Goal: Task Accomplishment & Management: Use online tool/utility

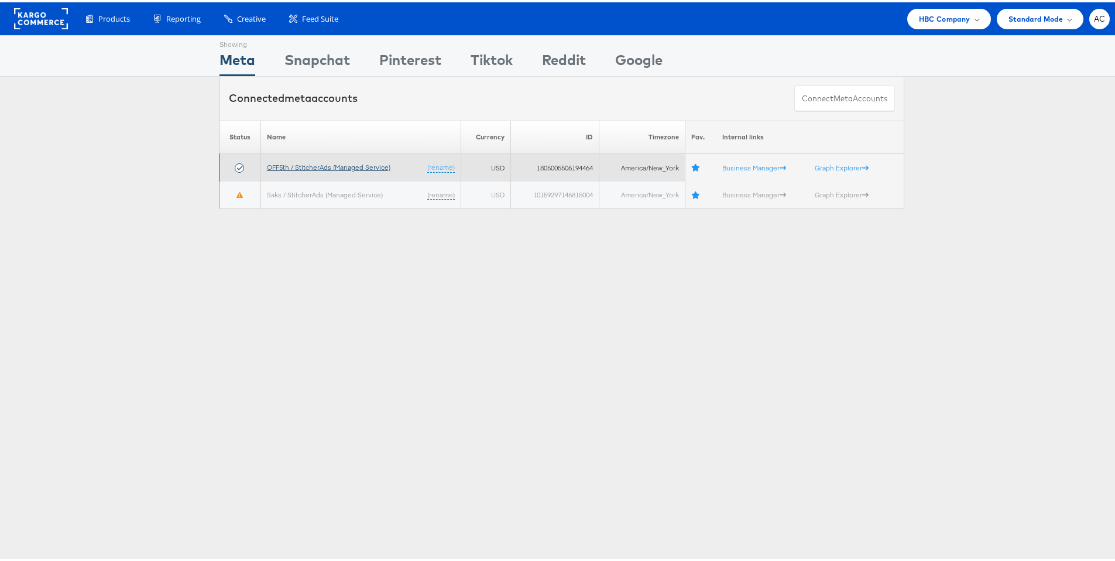
click at [337, 166] on link "OFF5th / StitcherAds (Managed Service)" at bounding box center [328, 164] width 123 height 9
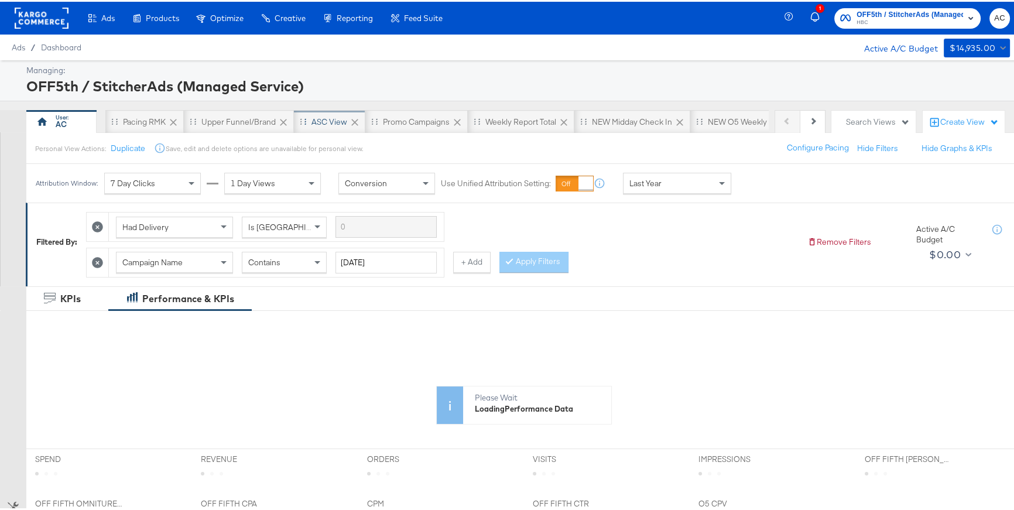
click at [322, 122] on div "ASC View" at bounding box center [329, 120] width 36 height 11
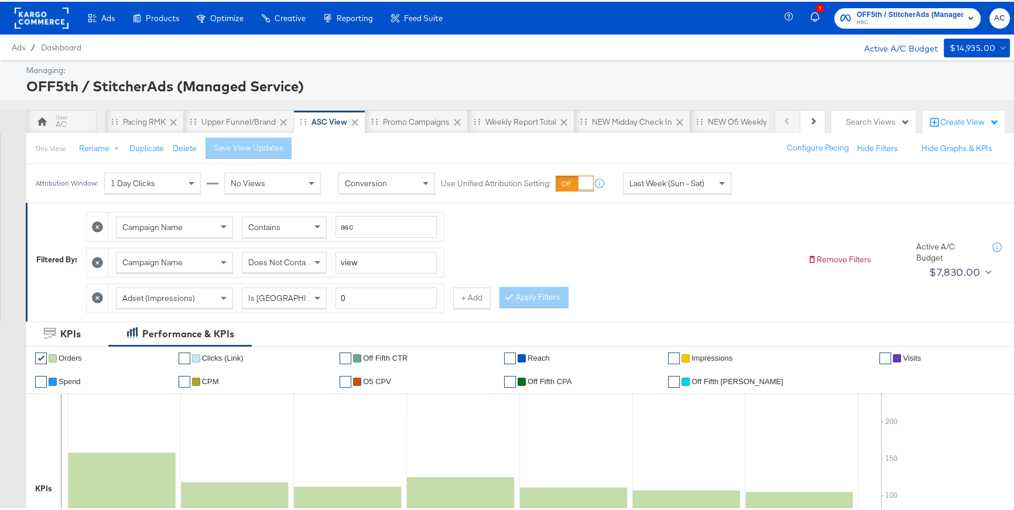
click at [672, 187] on div "Last Week (Sun - Sat)" at bounding box center [676, 181] width 107 height 20
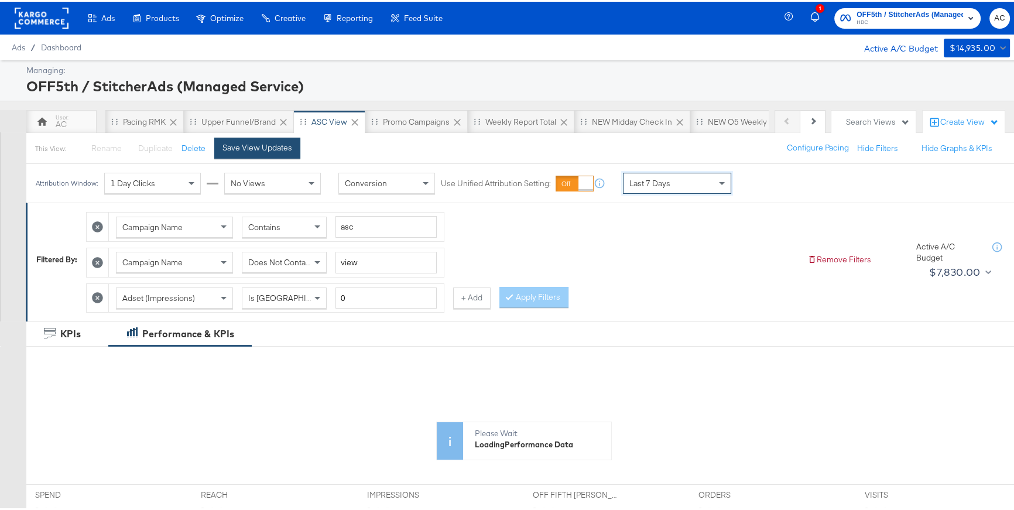
click at [282, 152] on button "Save View Updates" at bounding box center [257, 146] width 86 height 21
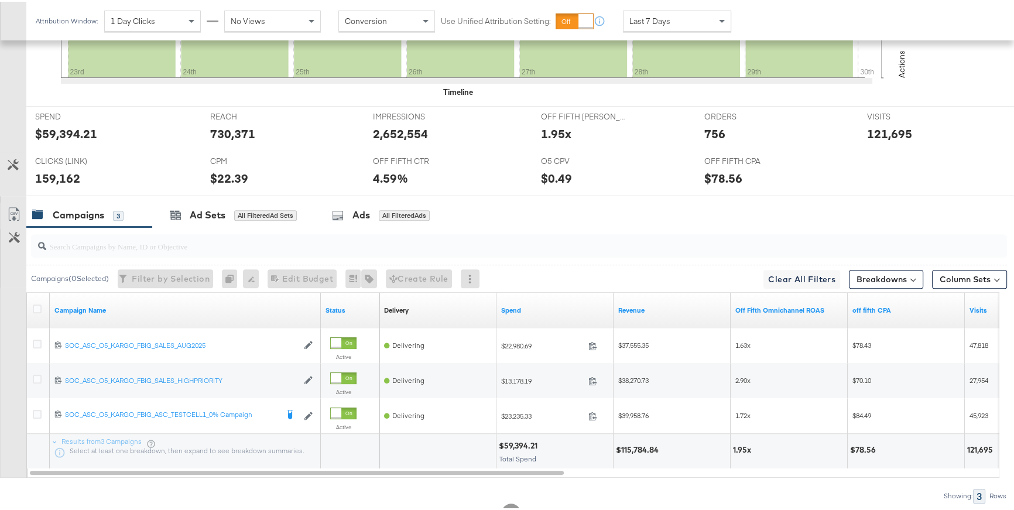
scroll to position [533, 0]
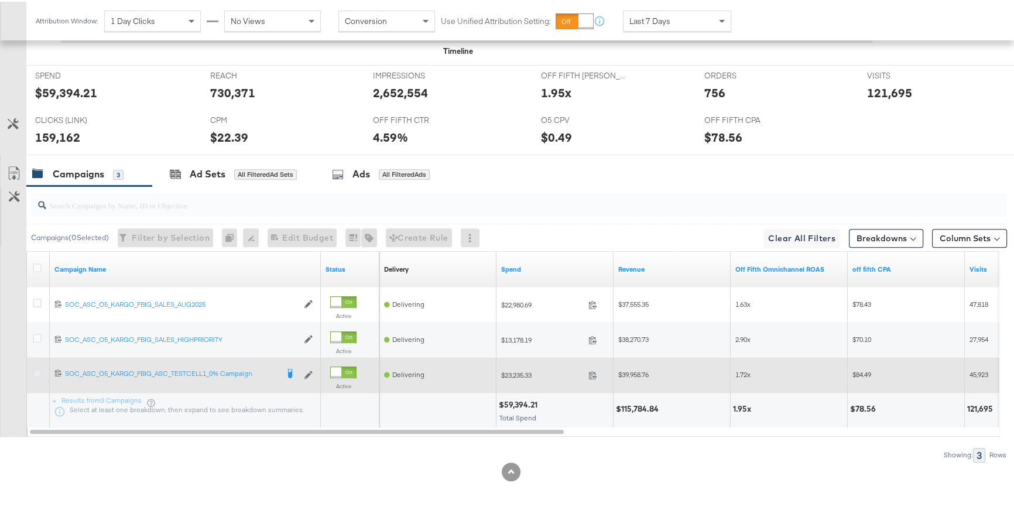
click at [40, 368] on icon at bounding box center [37, 371] width 9 height 9
click at [0, 0] on input "checkbox" at bounding box center [0, 0] width 0 height 0
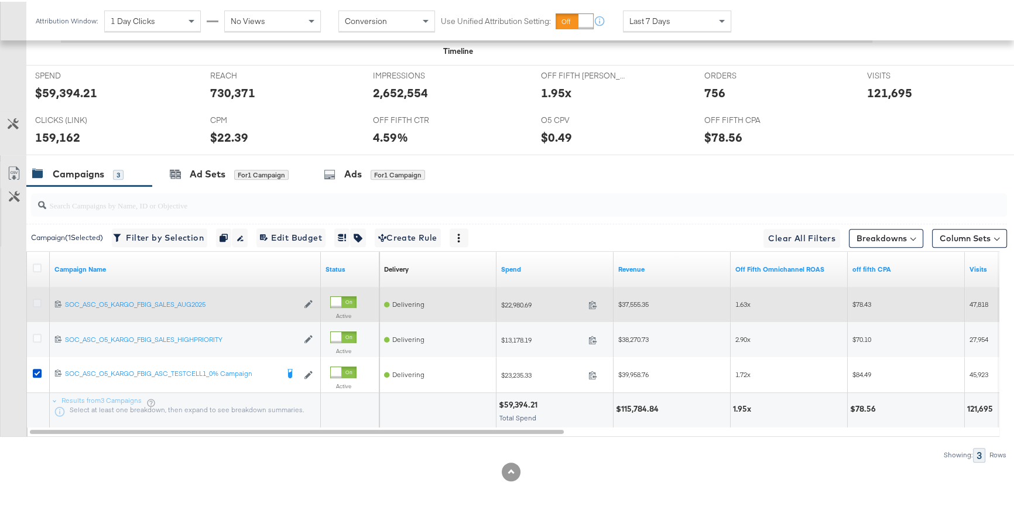
click at [36, 300] on icon at bounding box center [37, 301] width 9 height 9
click at [0, 0] on input "checkbox" at bounding box center [0, 0] width 0 height 0
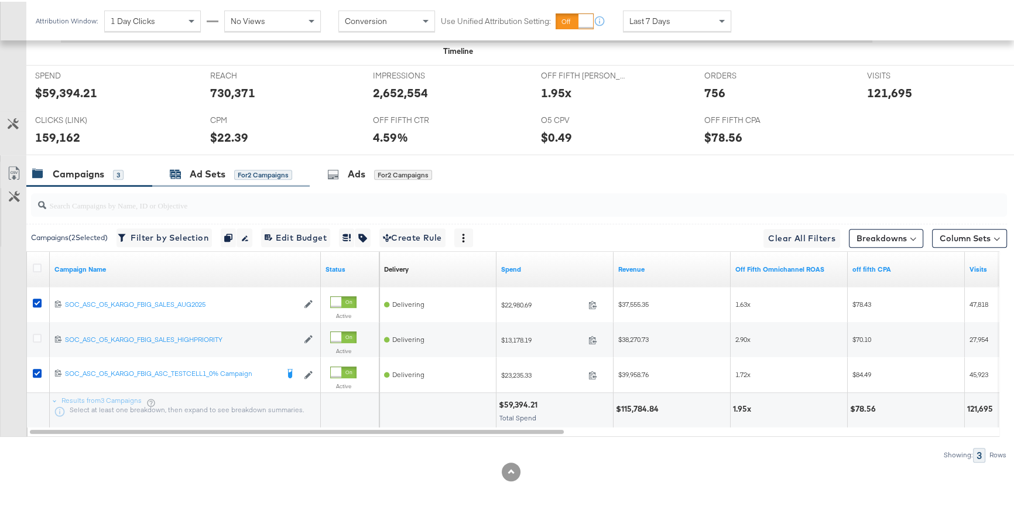
click at [196, 176] on div "Ad Sets" at bounding box center [208, 172] width 36 height 13
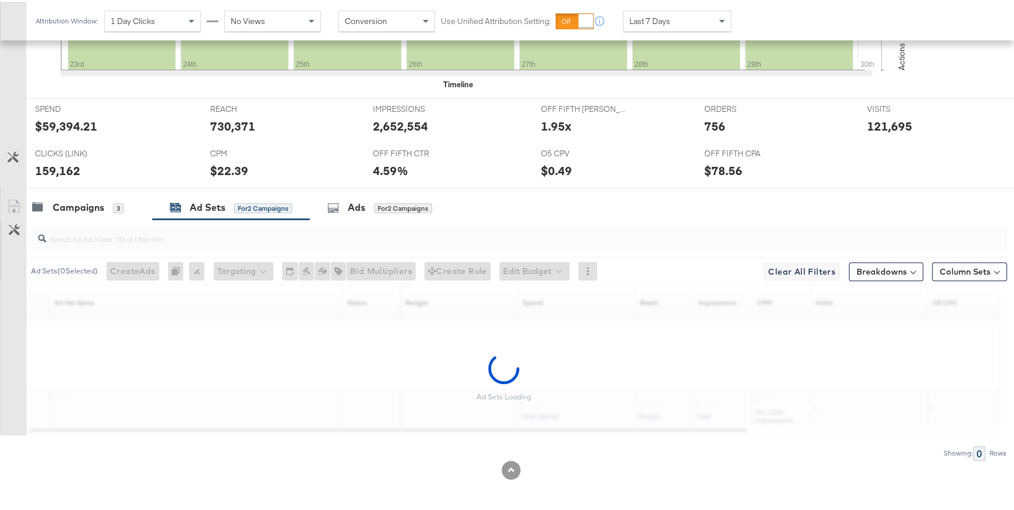
scroll to position [497, 0]
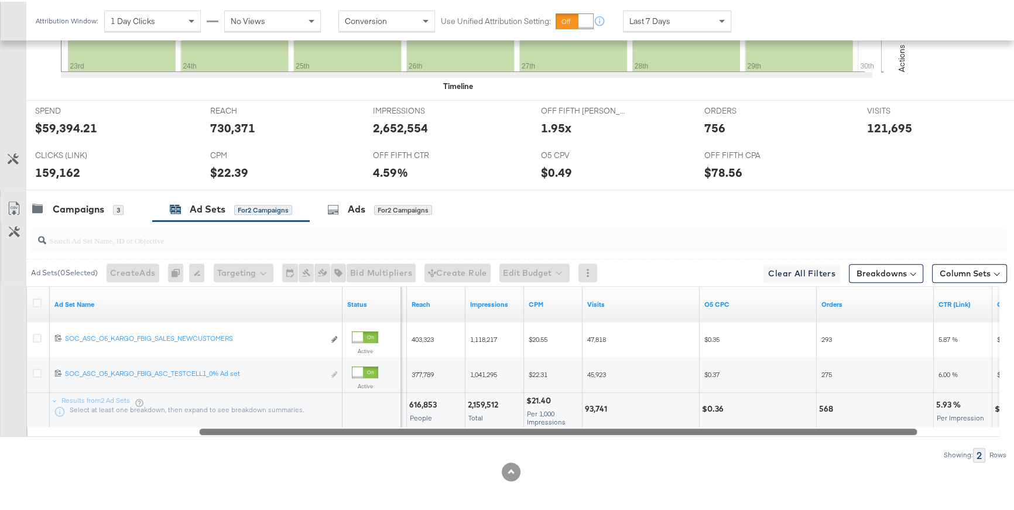
drag, startPoint x: 377, startPoint y: 430, endPoint x: 560, endPoint y: 429, distance: 183.2
click at [560, 429] on div at bounding box center [557, 429] width 717 height 10
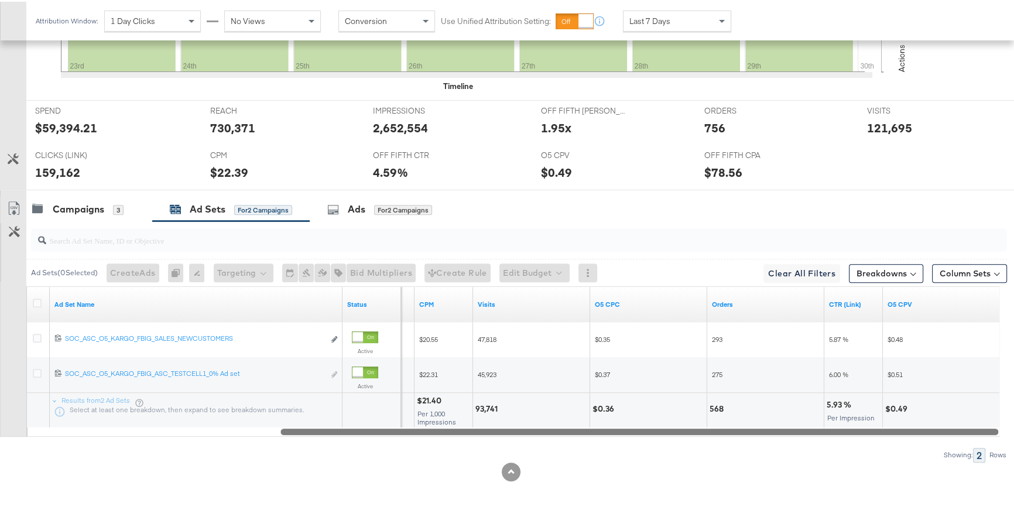
drag, startPoint x: 643, startPoint y: 430, endPoint x: 808, endPoint y: 441, distance: 165.4
click at [808, 441] on div "Ad Sets ( 0 Selected) Create Ads At least one ad set must be selected 0 Rename …" at bounding box center [503, 339] width 1007 height 241
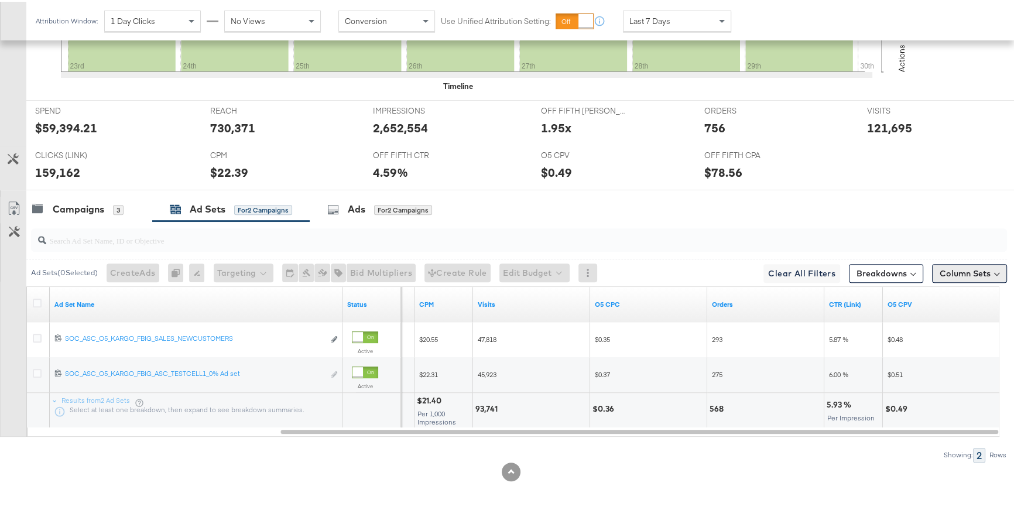
click at [932, 265] on button "Column Sets" at bounding box center [969, 271] width 75 height 19
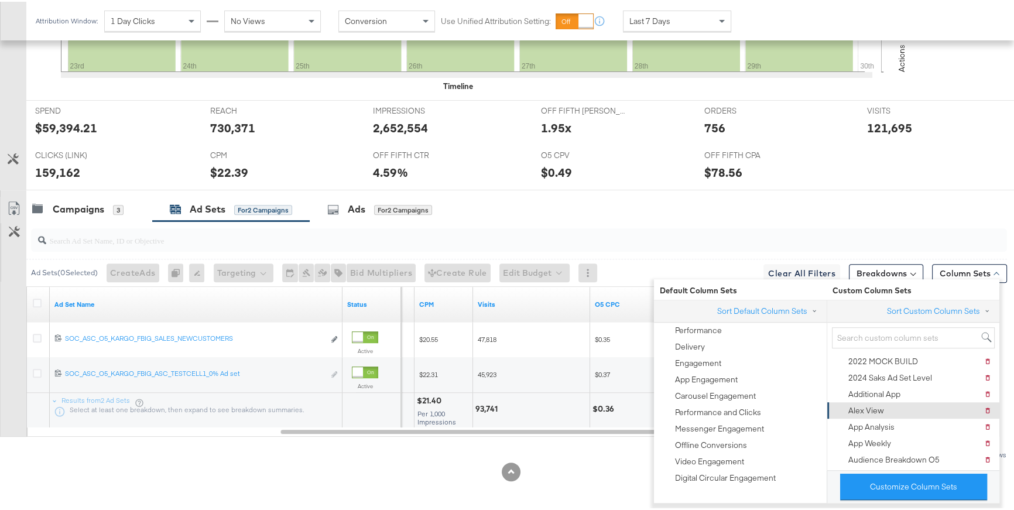
click at [853, 404] on div "Alex View" at bounding box center [866, 408] width 36 height 11
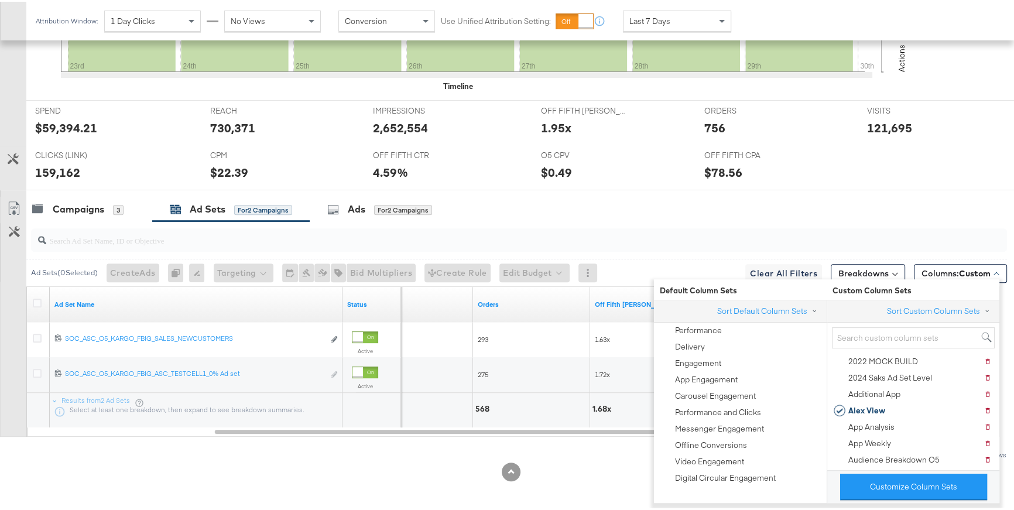
click at [614, 463] on div at bounding box center [510, 470] width 1021 height 19
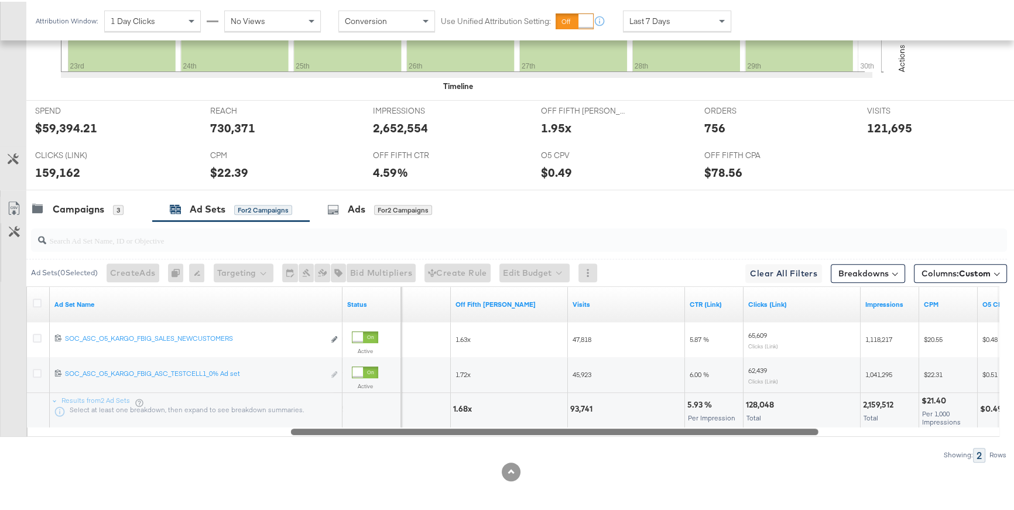
drag, startPoint x: 659, startPoint y: 428, endPoint x: 794, endPoint y: 435, distance: 134.8
click at [772, 433] on div "Ad Sets ( 0 Selected) Create Ads At least one ad set must be selected 0 Rename …" at bounding box center [503, 339] width 1007 height 241
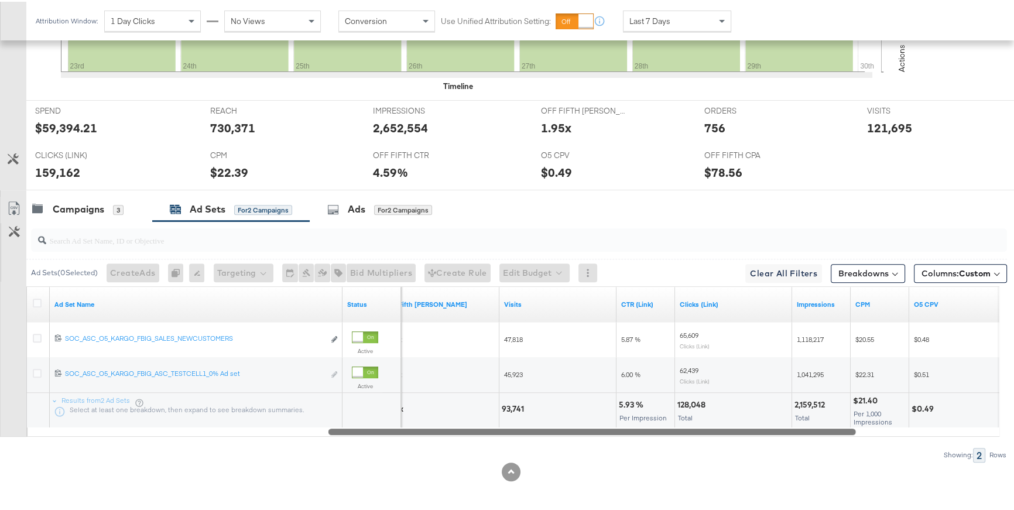
drag, startPoint x: 794, startPoint y: 435, endPoint x: 850, endPoint y: 442, distance: 57.3
click at [850, 442] on div "Ad Sets ( 0 Selected) Create Ads At least one ad set must be selected 0 Rename …" at bounding box center [503, 339] width 1007 height 241
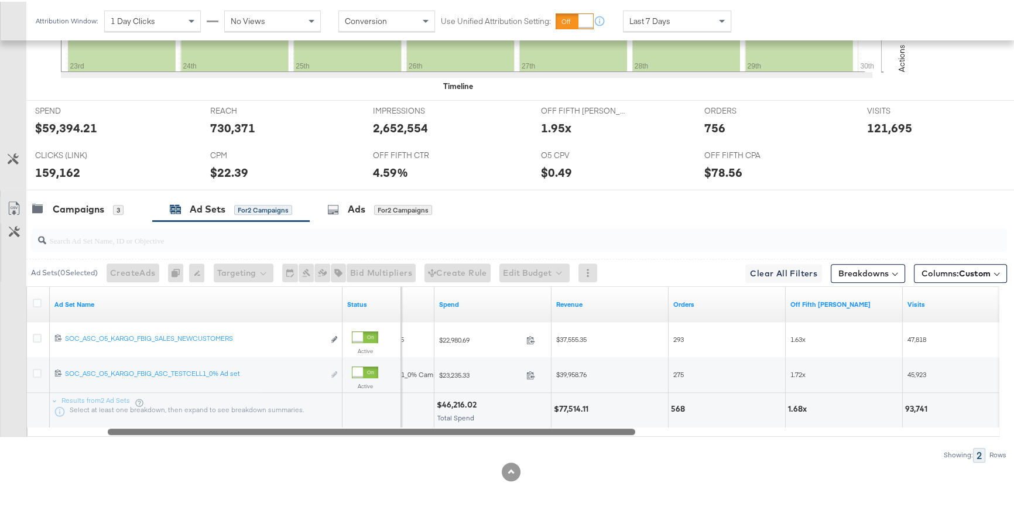
drag, startPoint x: 835, startPoint y: 430, endPoint x: 640, endPoint y: 423, distance: 195.6
click at [640, 423] on div "Ad Set Name Status Campaign Name Spend Revenue Orders Off Fifth [PERSON_NAME] V…" at bounding box center [512, 359] width 973 height 150
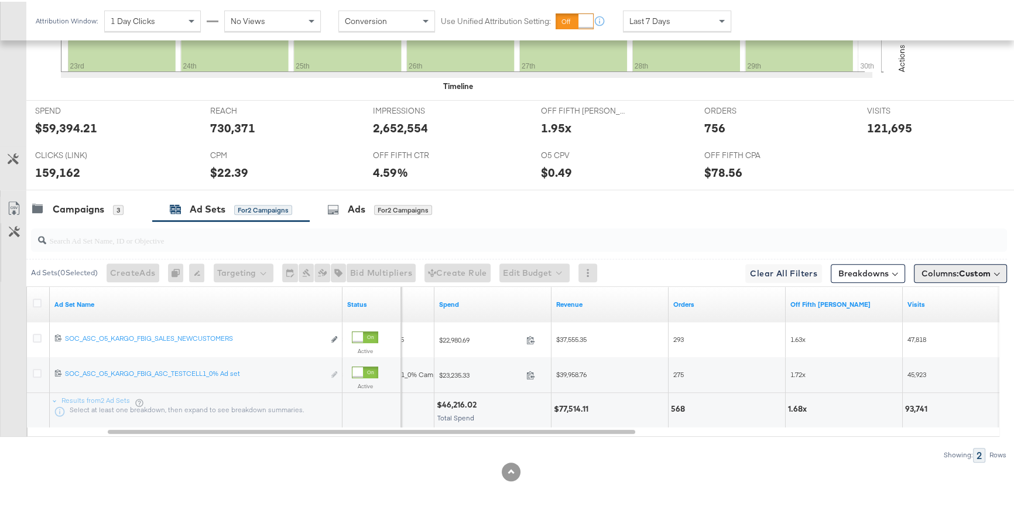
click at [944, 269] on span "Columns: Custom" at bounding box center [955, 272] width 69 height 12
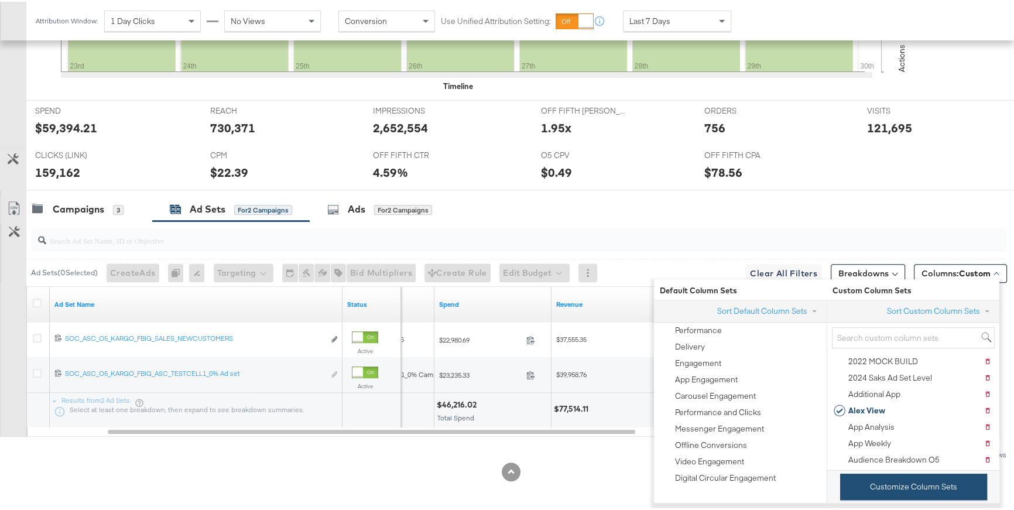
click at [931, 484] on button "Customize Column Sets" at bounding box center [913, 485] width 147 height 26
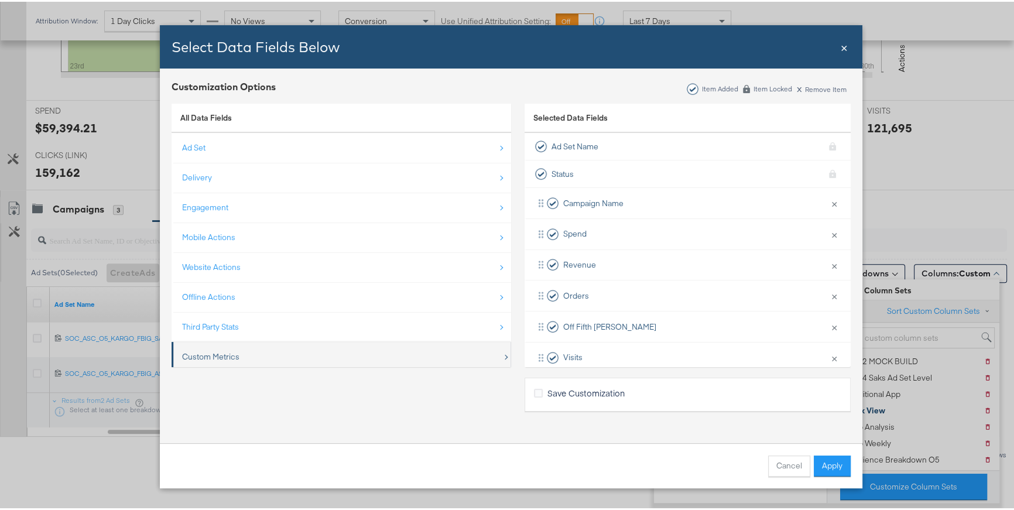
click at [265, 344] on div "Custom Metrics" at bounding box center [342, 355] width 320 height 24
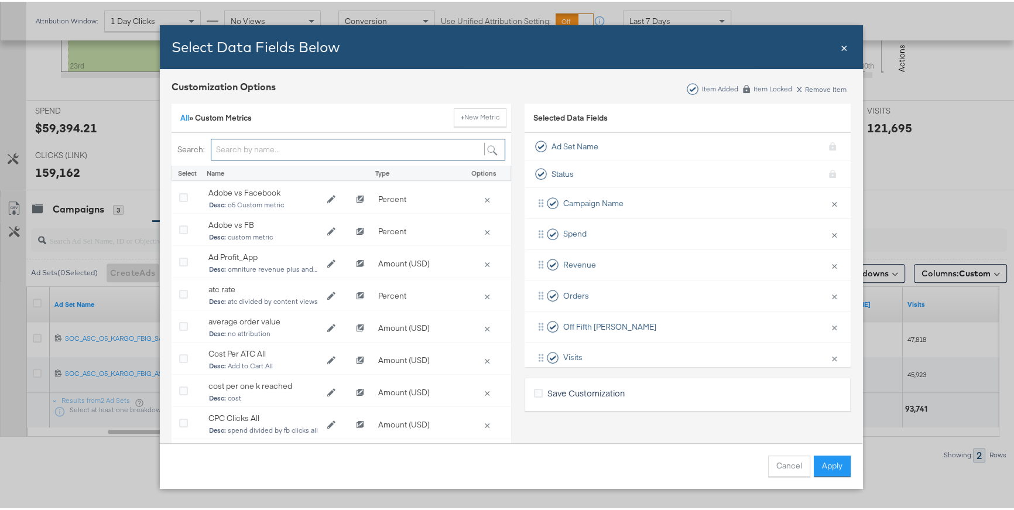
click at [283, 149] on input "Bulk Add Locations Modal" at bounding box center [358, 148] width 294 height 22
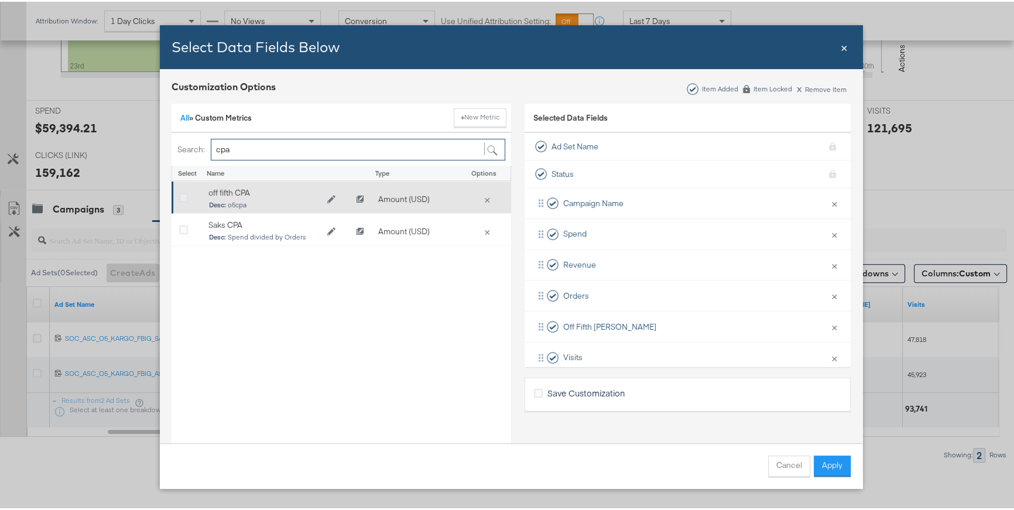
type input "cpa"
click at [179, 198] on icon "Bulk Add Locations Modal" at bounding box center [183, 196] width 9 height 9
click at [0, 0] on input "Bulk Add Locations Modal" at bounding box center [0, 0] width 0 height 0
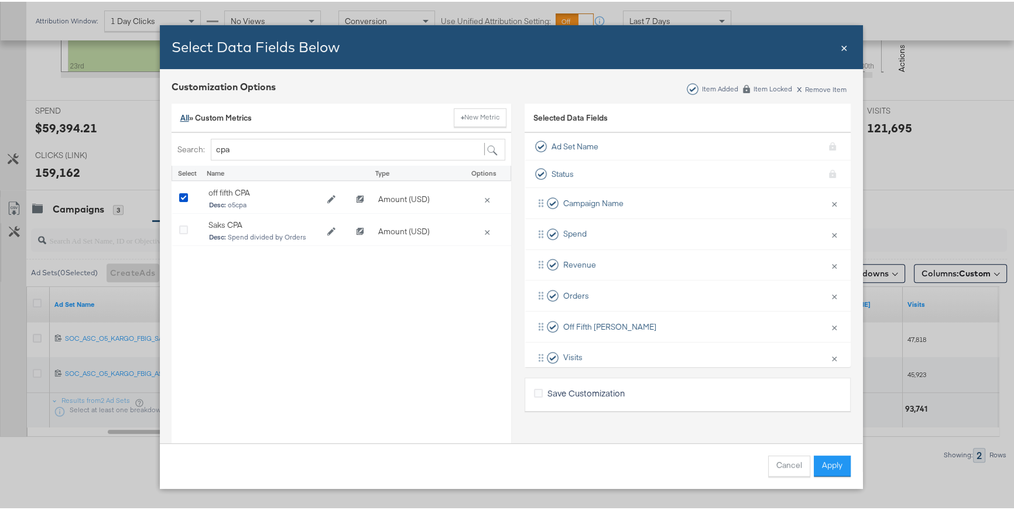
click at [180, 115] on link "All" at bounding box center [184, 116] width 9 height 11
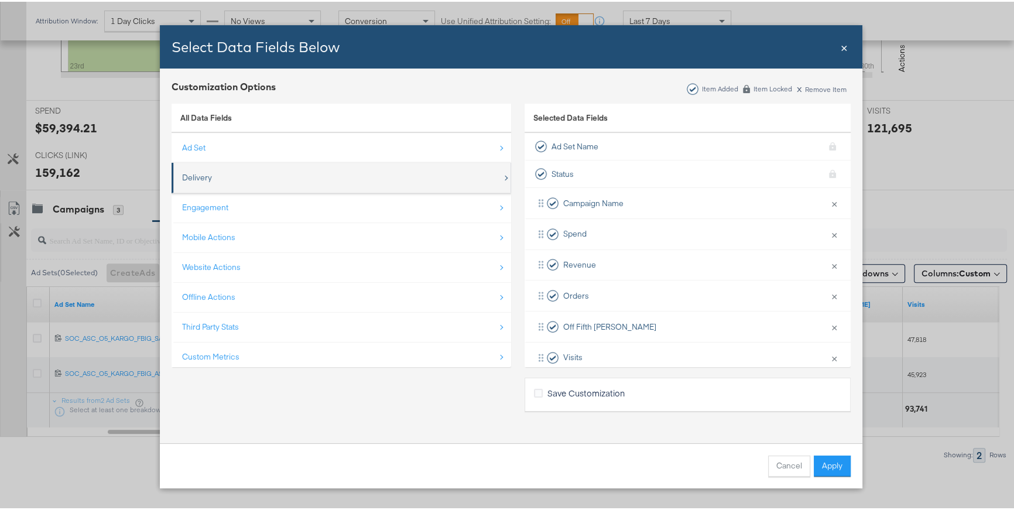
click at [234, 178] on div "Delivery" at bounding box center [342, 176] width 320 height 24
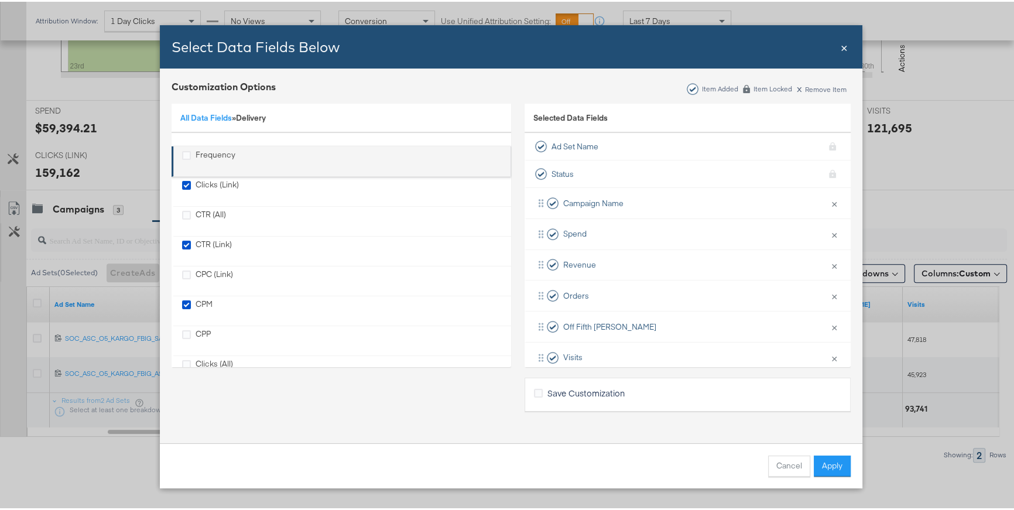
scroll to position [105, 0]
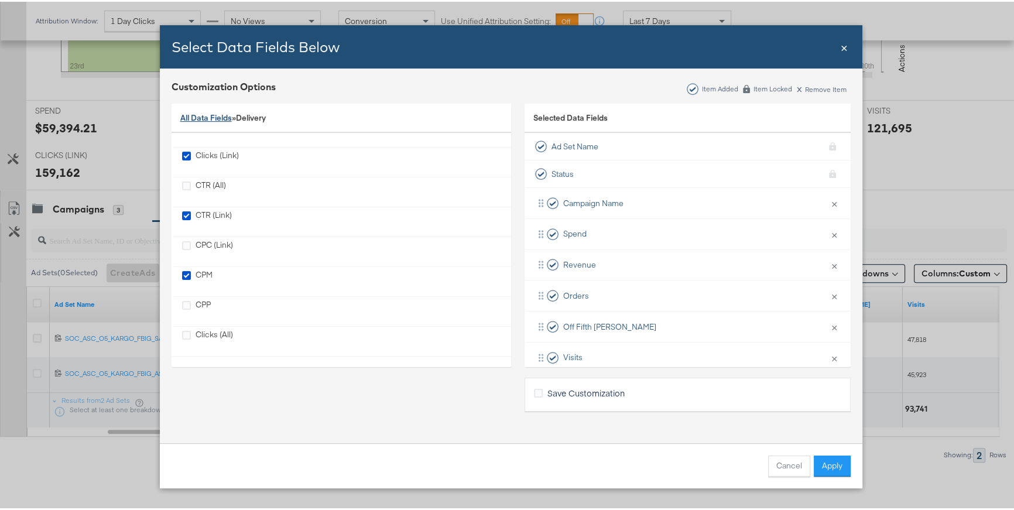
click at [194, 117] on link "All Data Fields" at bounding box center [205, 116] width 51 height 11
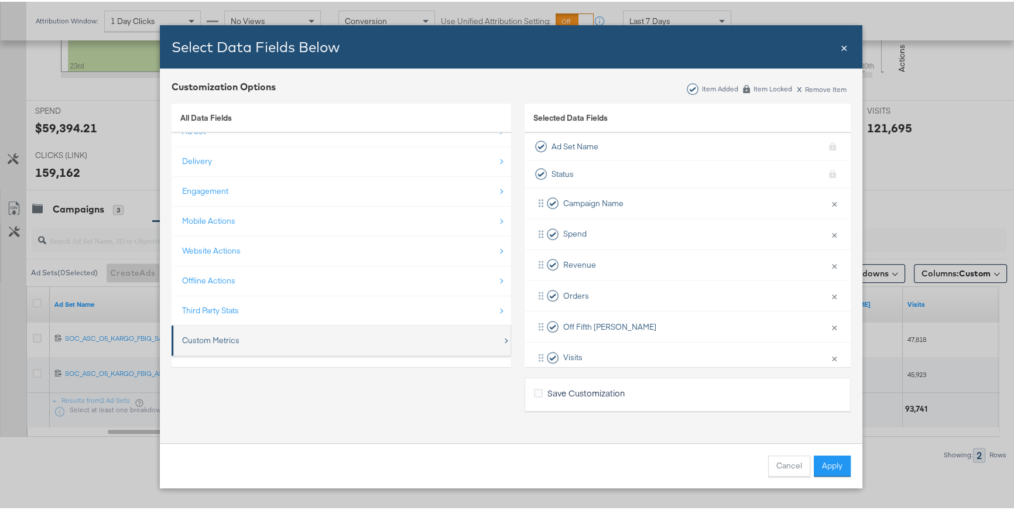
click at [209, 333] on div "Custom Metrics" at bounding box center [210, 338] width 57 height 11
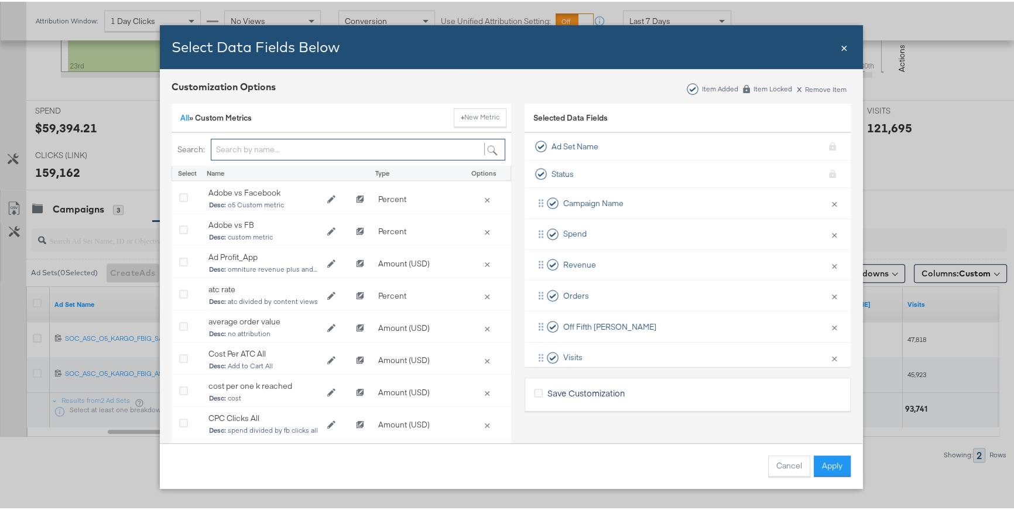
click at [228, 150] on input "Bulk Add Locations Modal" at bounding box center [358, 148] width 294 height 22
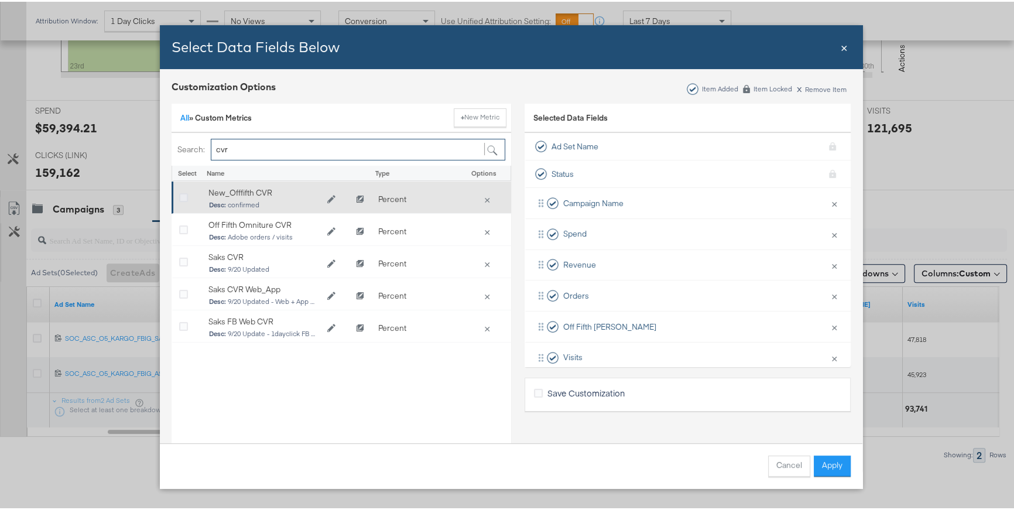
type input "cvr"
click at [180, 196] on icon "Bulk Add Locations Modal" at bounding box center [183, 196] width 9 height 9
click at [0, 0] on input "Bulk Add Locations Modal" at bounding box center [0, 0] width 0 height 0
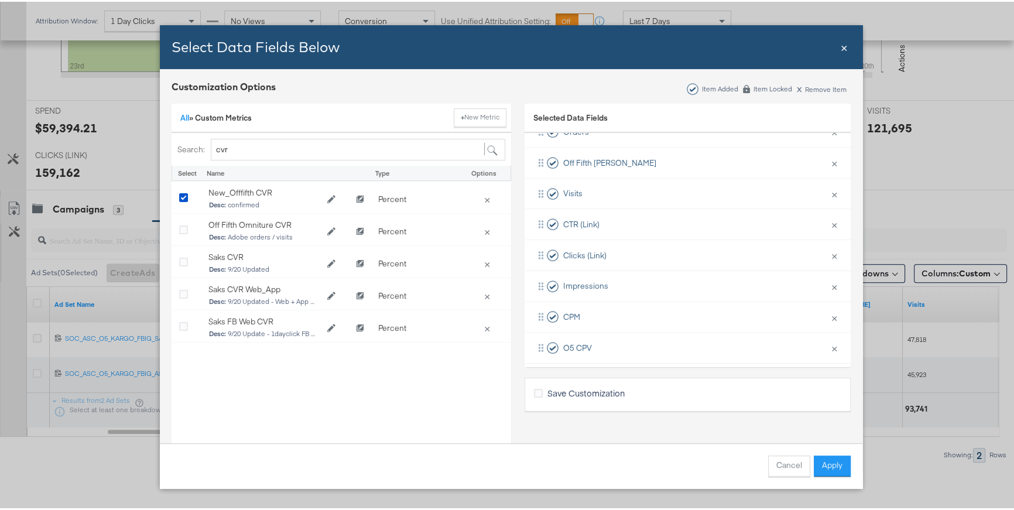
scroll to position [278, 0]
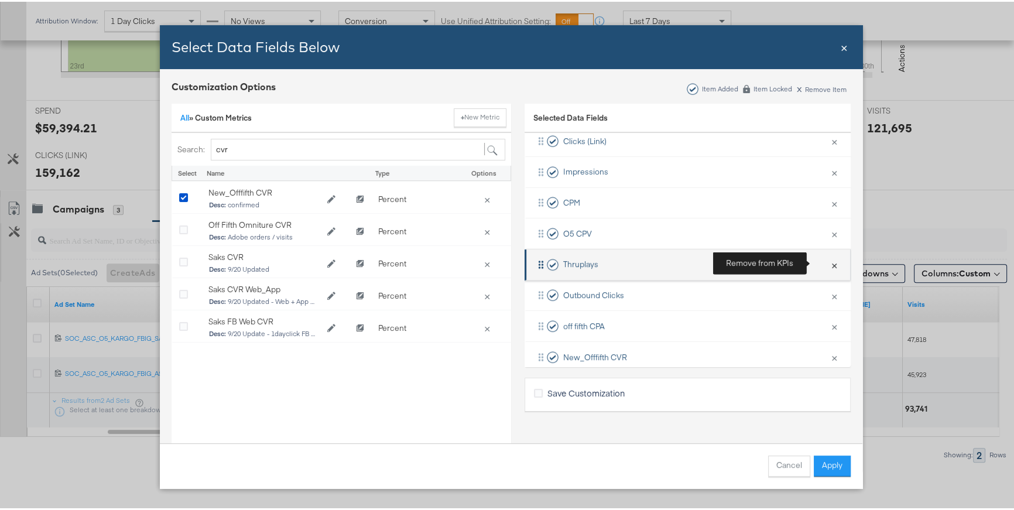
click at [826, 262] on button "×" at bounding box center [833, 262] width 15 height 25
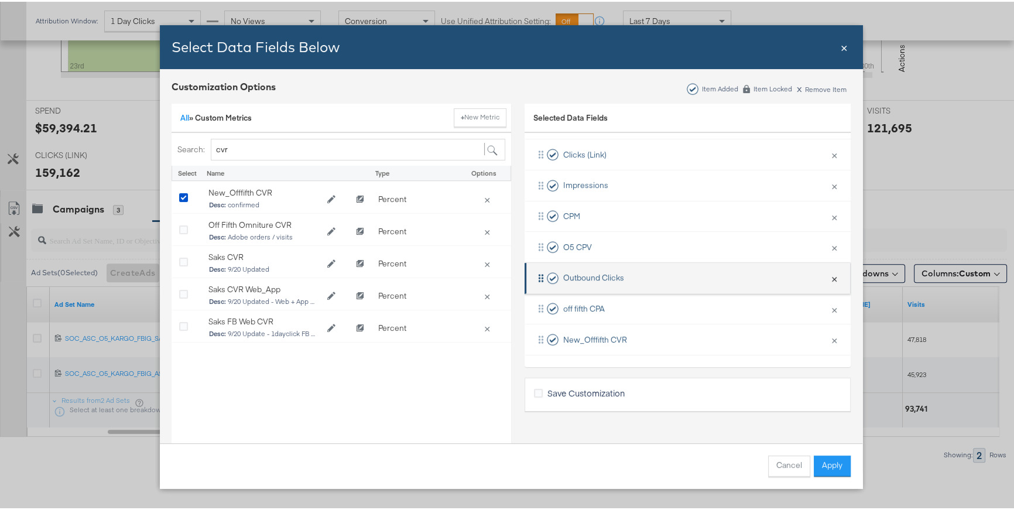
scroll to position [263, 0]
click at [826, 279] on button "×" at bounding box center [833, 277] width 15 height 25
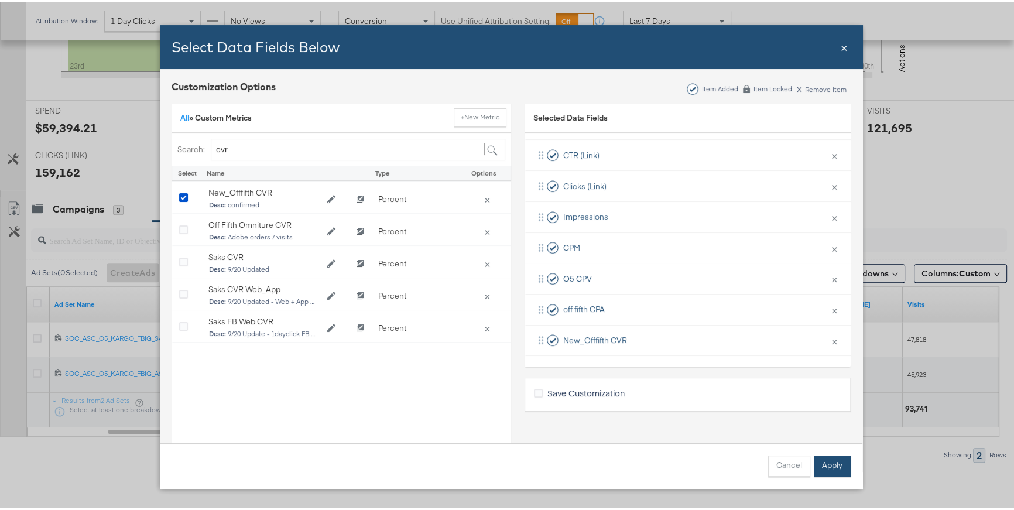
click at [822, 470] on button "Apply" at bounding box center [831, 464] width 37 height 21
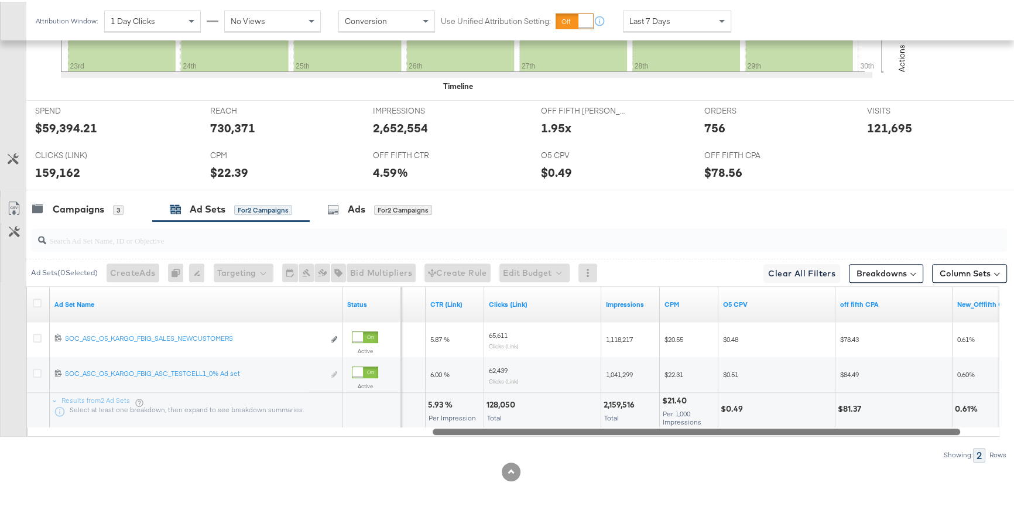
drag, startPoint x: 607, startPoint y: 430, endPoint x: 926, endPoint y: 425, distance: 319.6
click at [926, 425] on div at bounding box center [695, 429] width 527 height 10
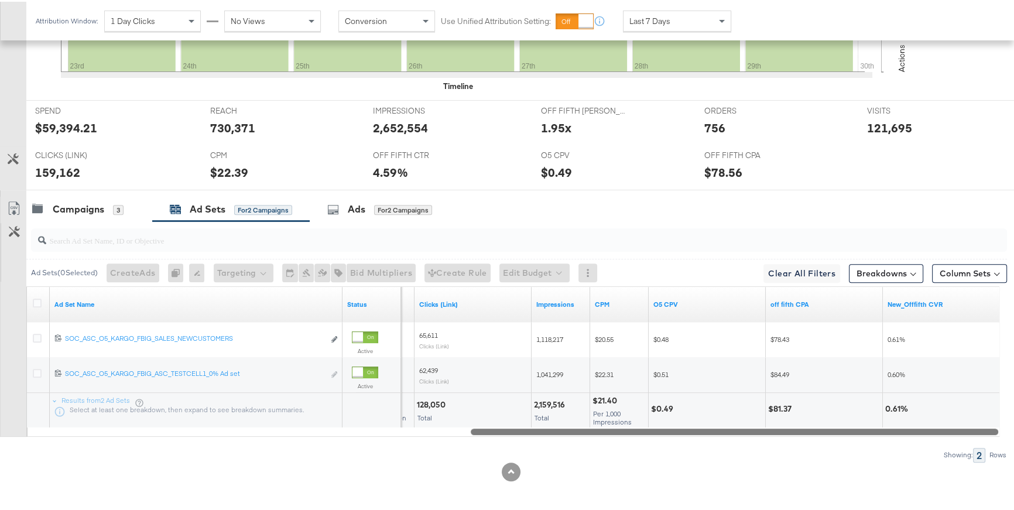
drag, startPoint x: 795, startPoint y: 426, endPoint x: 839, endPoint y: 426, distance: 43.3
click at [839, 426] on div at bounding box center [734, 429] width 527 height 10
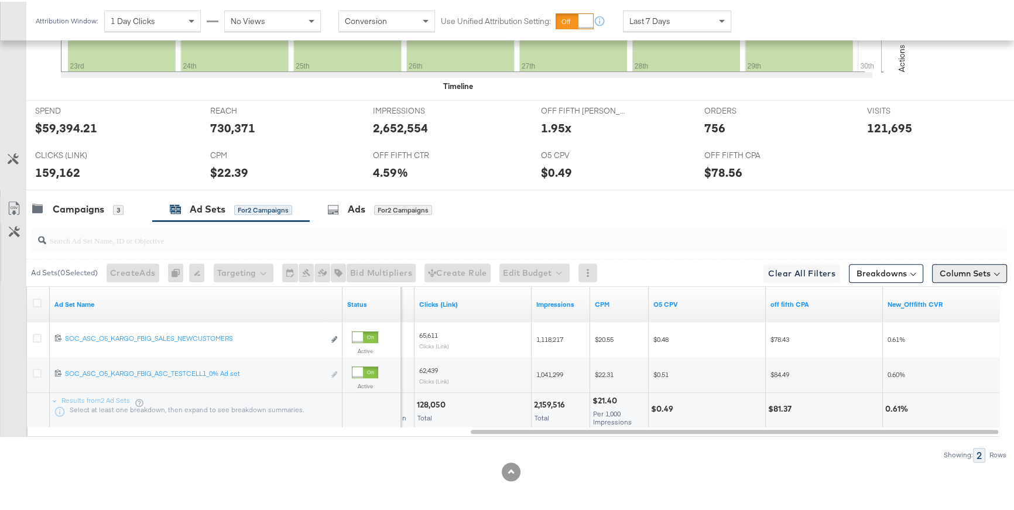
click at [944, 272] on button "Column Sets" at bounding box center [969, 271] width 75 height 19
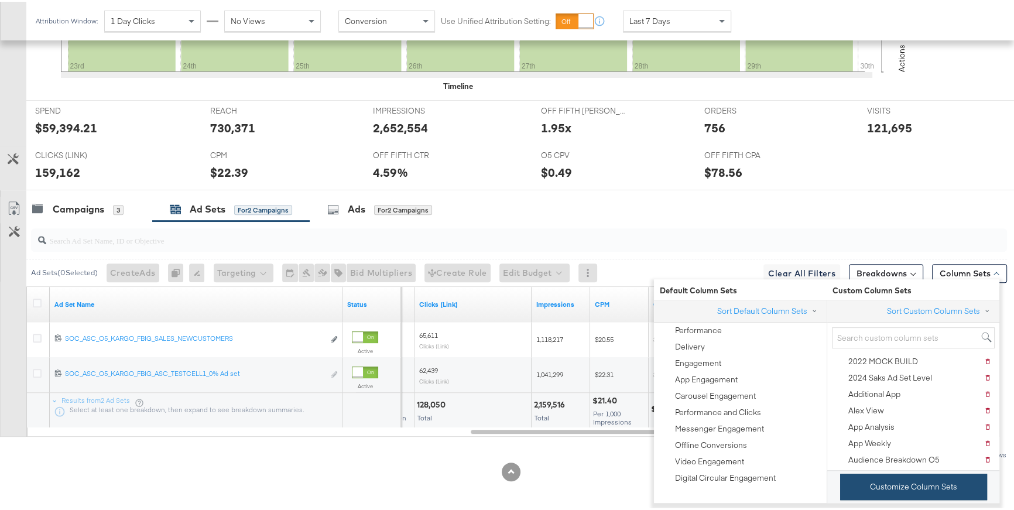
click at [892, 480] on button "Customize Column Sets" at bounding box center [913, 485] width 147 height 26
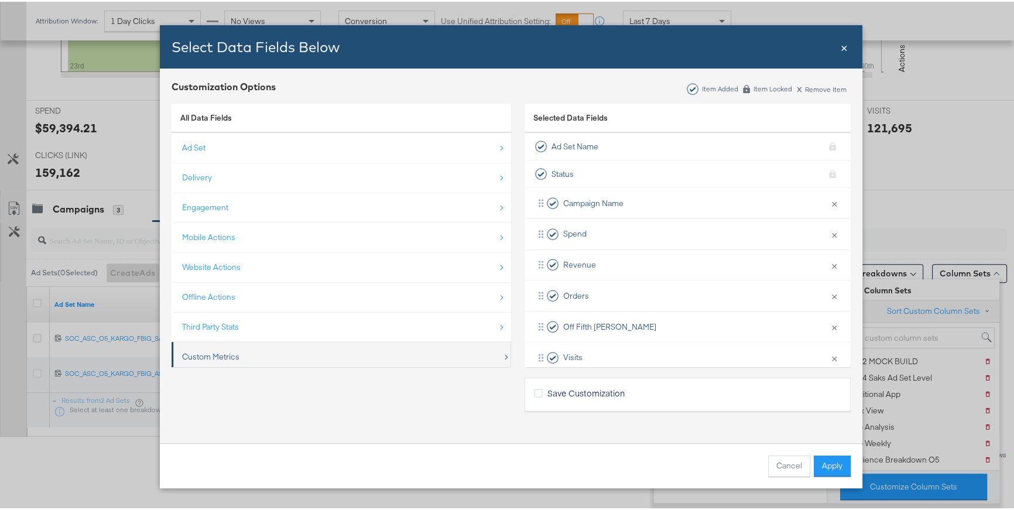
click at [238, 352] on div "Custom Metrics" at bounding box center [342, 355] width 320 height 24
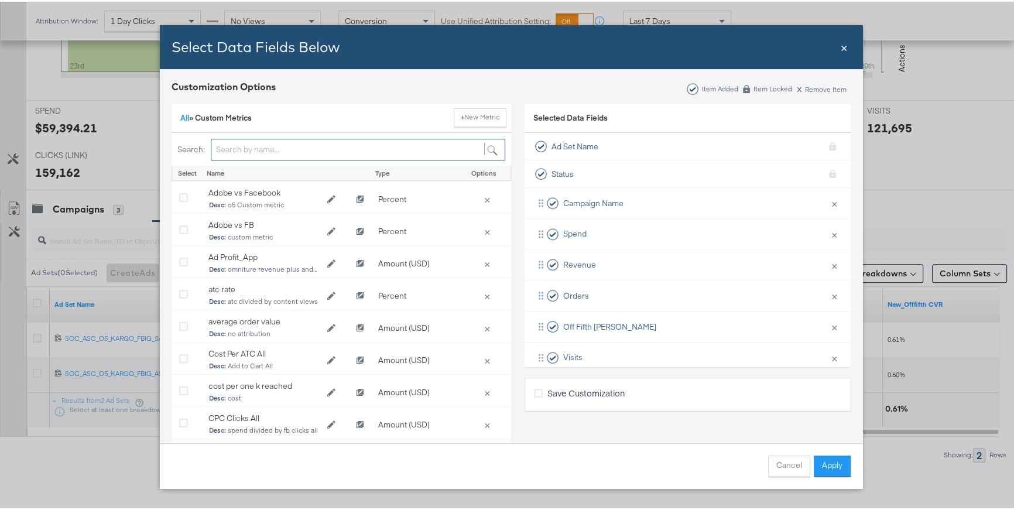
click at [318, 147] on input "Bulk Add Locations Modal" at bounding box center [358, 148] width 294 height 22
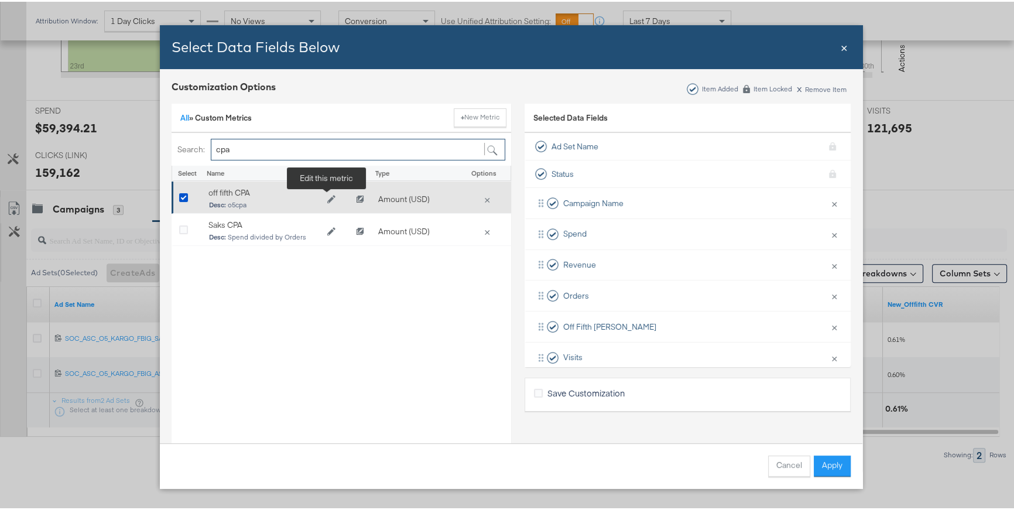
type input "cpa"
click at [327, 198] on icon "Edit off fifth CPA" at bounding box center [331, 197] width 8 height 8
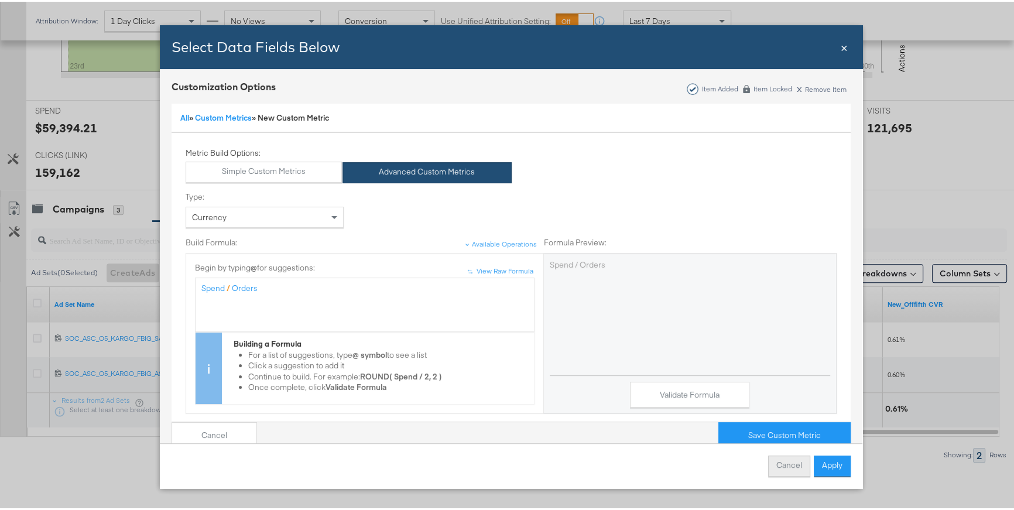
click at [783, 466] on button "Cancel" at bounding box center [789, 464] width 42 height 21
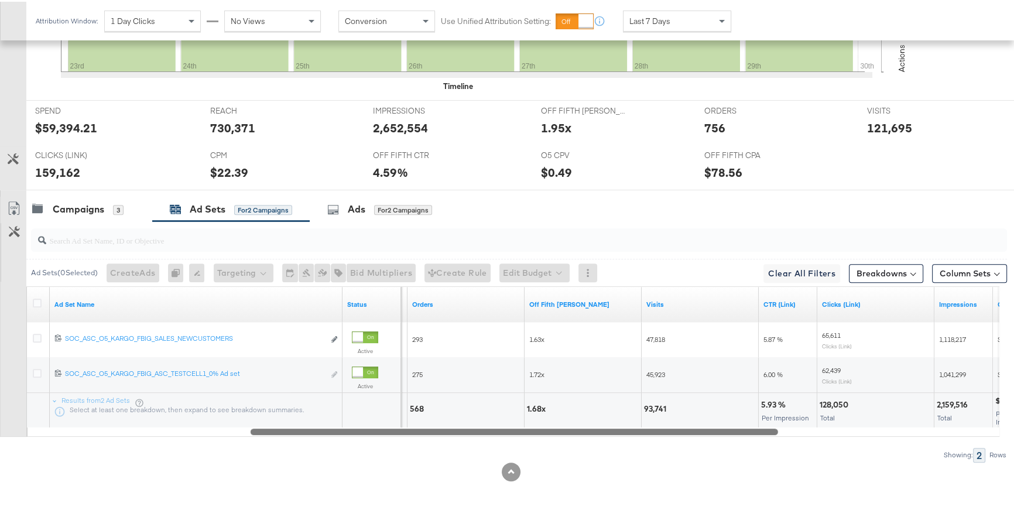
drag, startPoint x: 777, startPoint y: 427, endPoint x: 555, endPoint y: 424, distance: 221.8
click at [555, 424] on div at bounding box center [513, 429] width 527 height 10
click at [548, 425] on div at bounding box center [510, 429] width 527 height 10
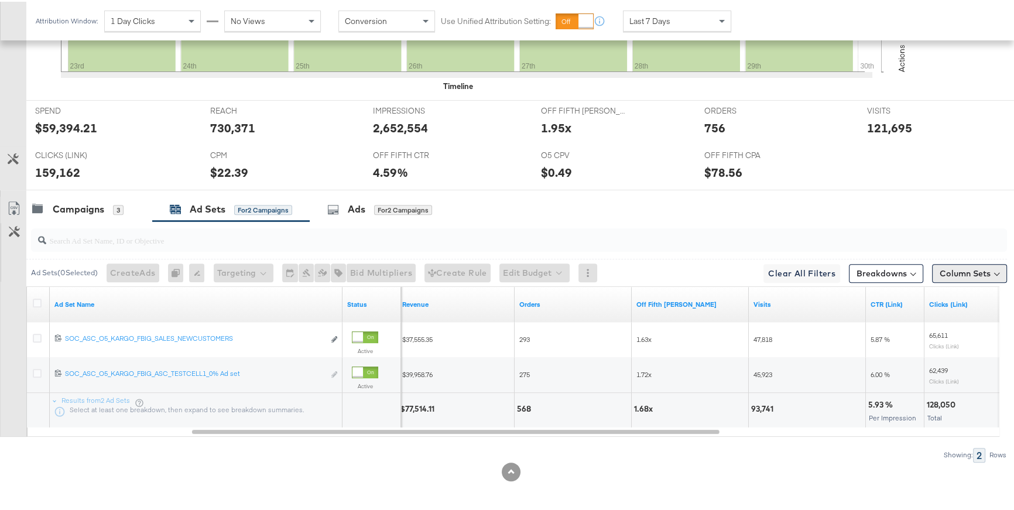
click at [976, 270] on button "Column Sets" at bounding box center [969, 271] width 75 height 19
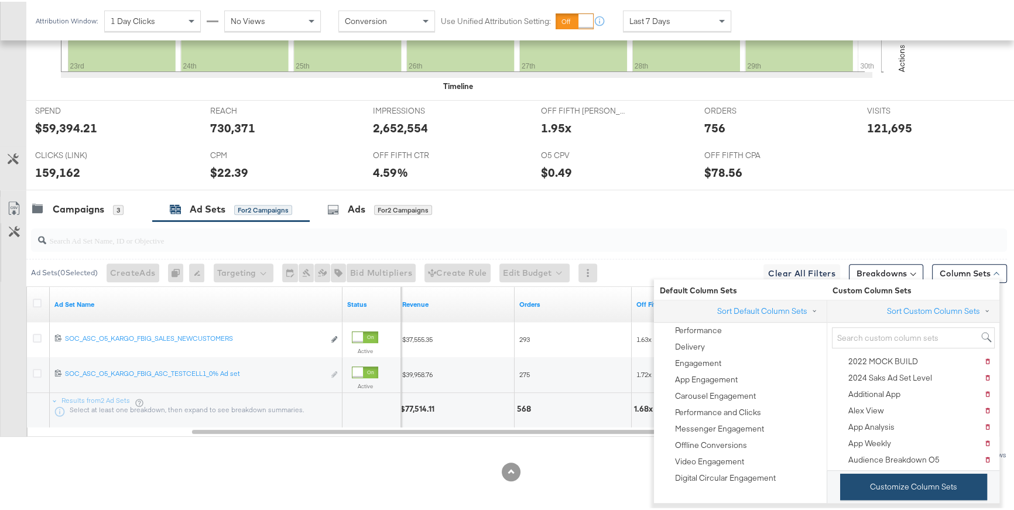
click at [899, 479] on button "Customize Column Sets" at bounding box center [913, 485] width 147 height 26
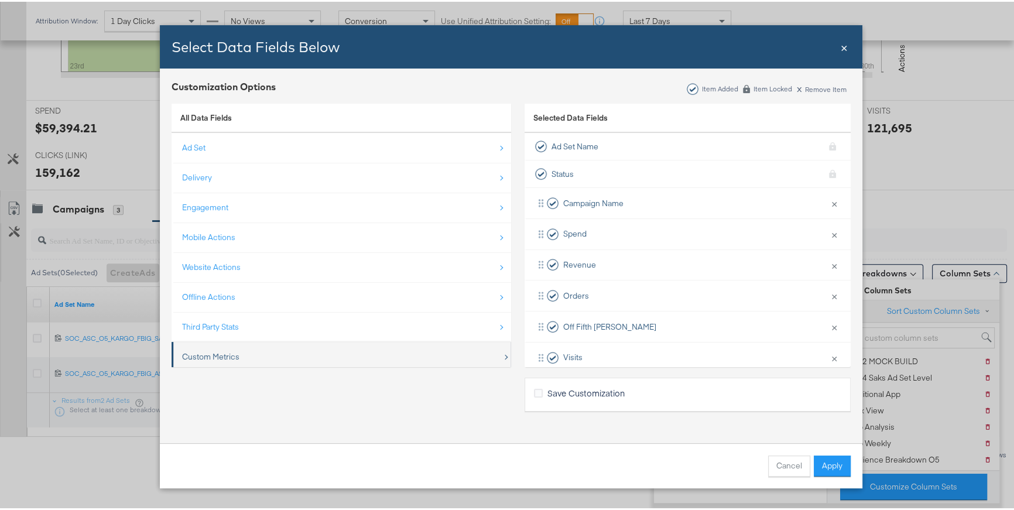
click at [321, 358] on div "Custom Metrics" at bounding box center [342, 355] width 320 height 24
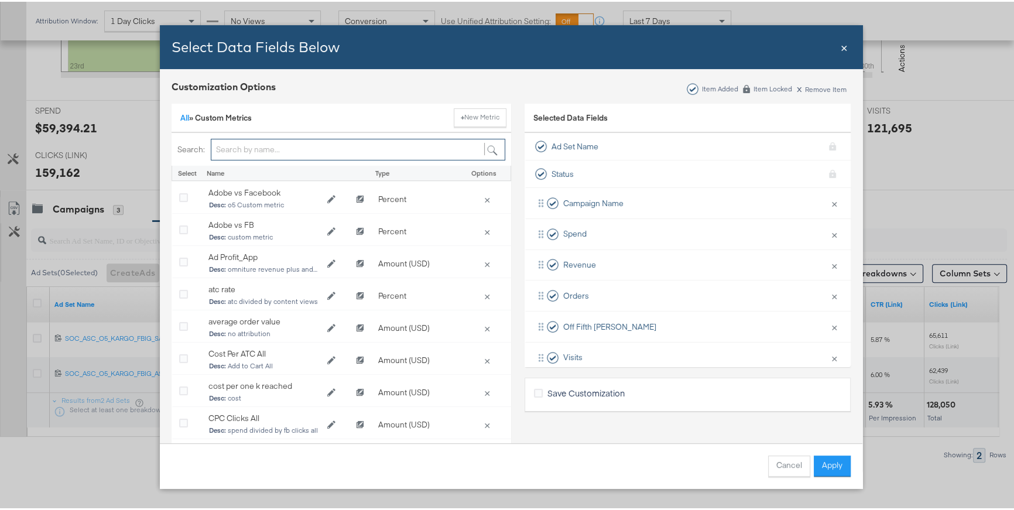
click at [317, 145] on input "Bulk Add Locations Modal" at bounding box center [358, 148] width 294 height 22
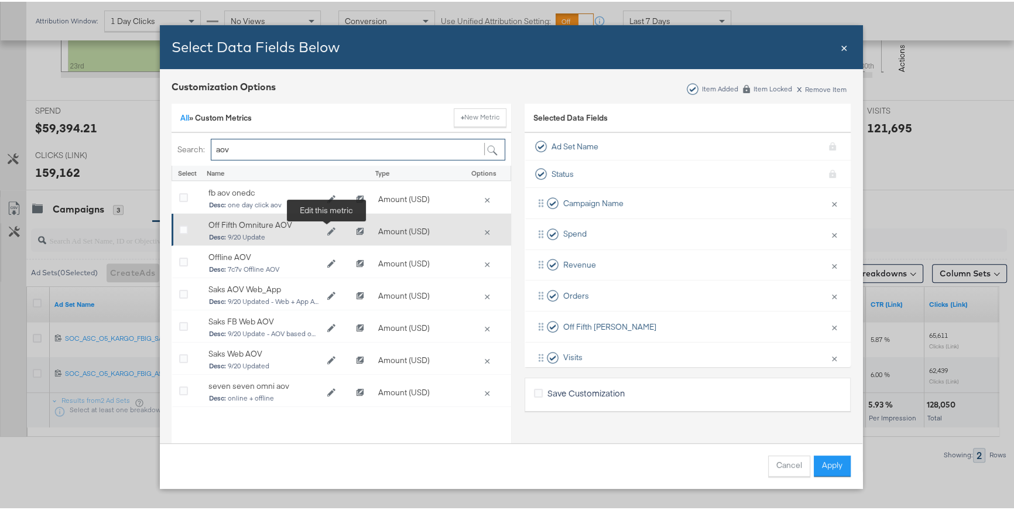
type input "aov"
click at [330, 231] on icon "Edit Off Fifth Omniture AOV" at bounding box center [331, 229] width 8 height 8
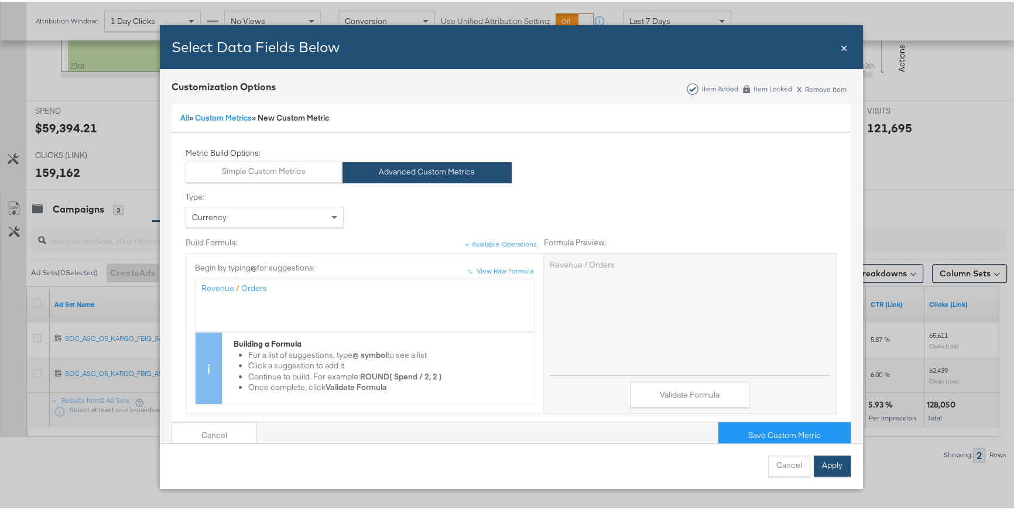
click at [825, 461] on button "Apply" at bounding box center [831, 464] width 37 height 21
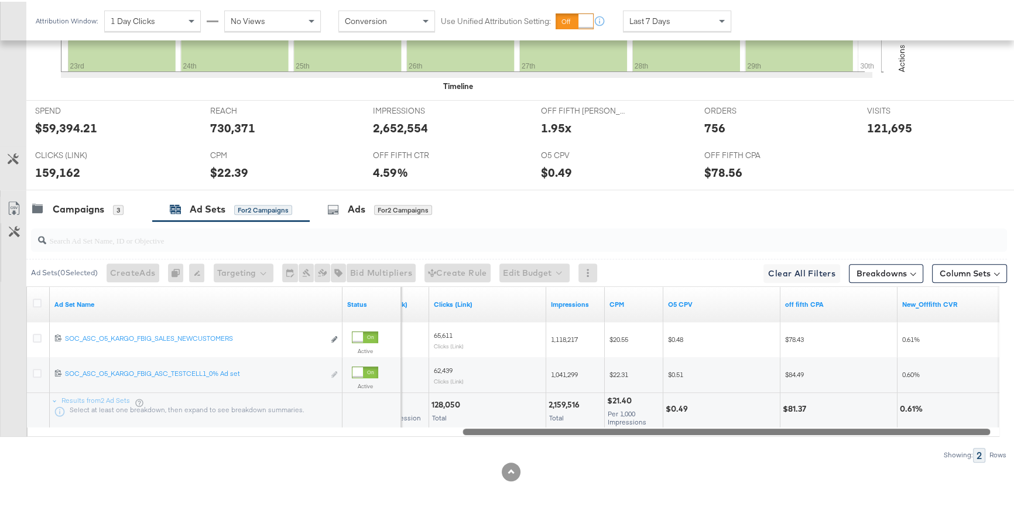
click at [726, 429] on div at bounding box center [513, 429] width 973 height 10
drag, startPoint x: 717, startPoint y: 428, endPoint x: 731, endPoint y: 428, distance: 13.5
click at [731, 428] on div at bounding box center [725, 429] width 527 height 10
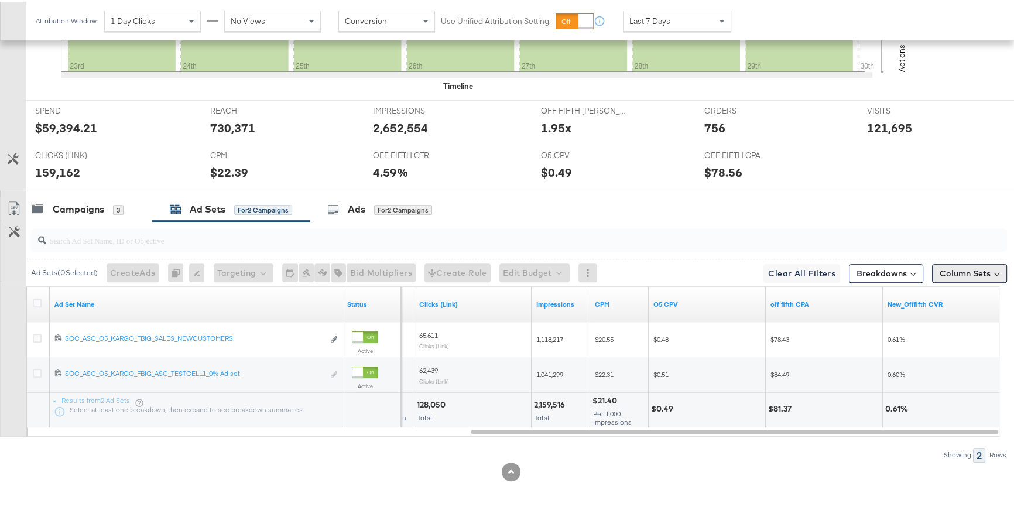
click at [962, 270] on button "Column Sets" at bounding box center [969, 271] width 75 height 19
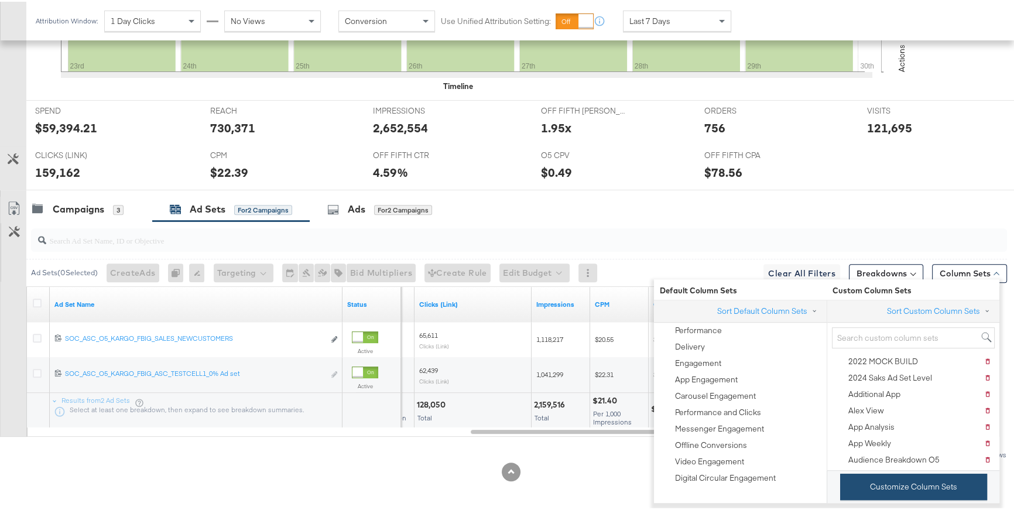
click at [911, 483] on button "Customize Column Sets" at bounding box center [913, 485] width 147 height 26
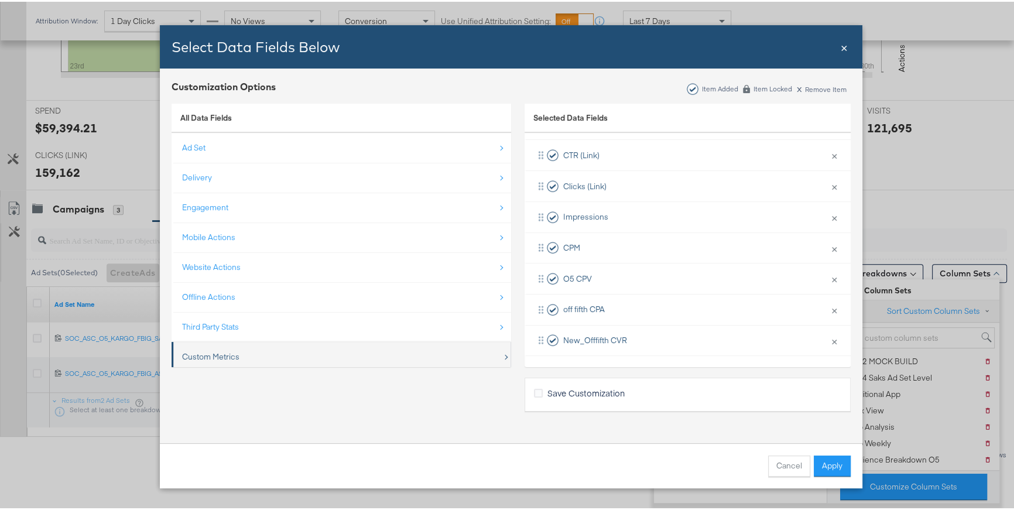
click at [388, 356] on div "Custom Metrics" at bounding box center [342, 355] width 320 height 24
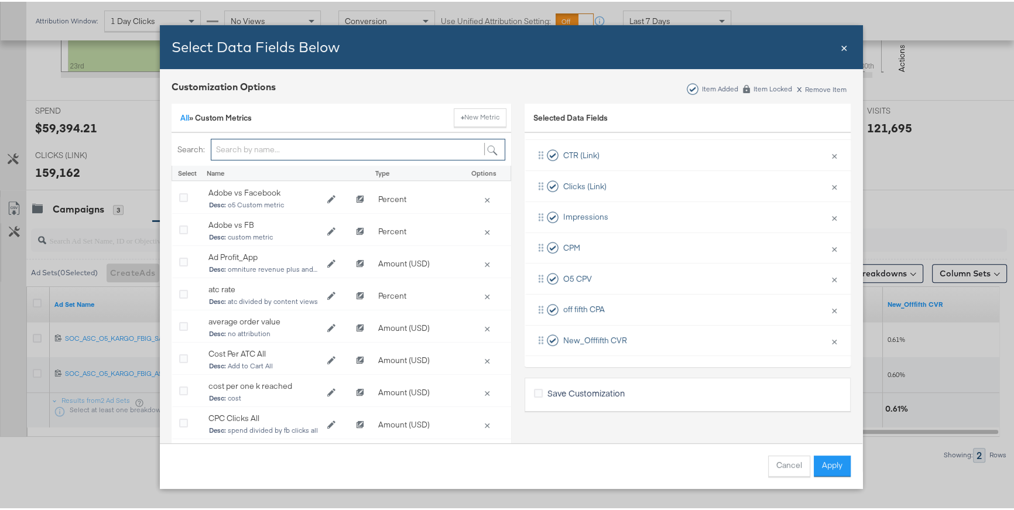
click at [280, 146] on input "Bulk Add Locations Modal" at bounding box center [358, 148] width 294 height 22
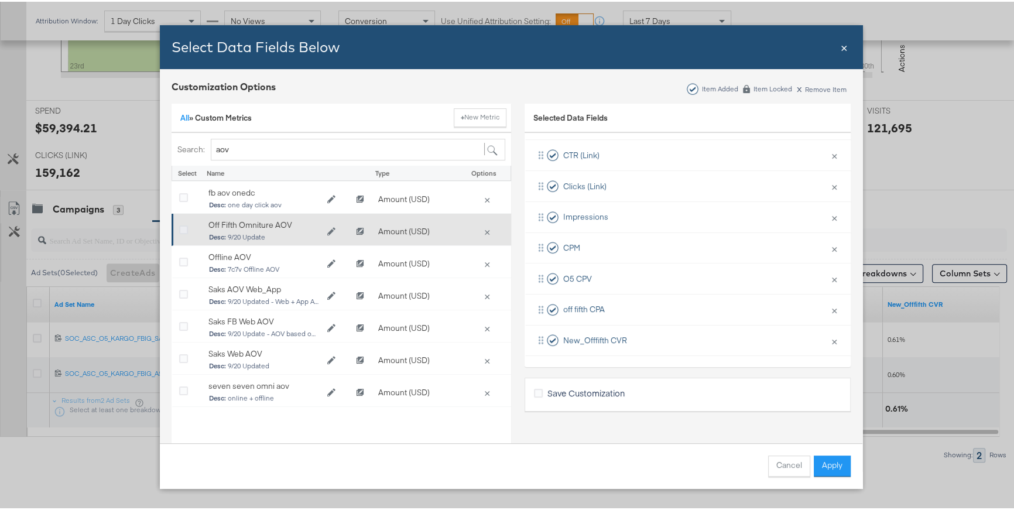
click at [179, 227] on icon "Bulk Add Locations Modal" at bounding box center [183, 228] width 9 height 9
click at [0, 0] on input "Bulk Add Locations Modal" at bounding box center [0, 0] width 0 height 0
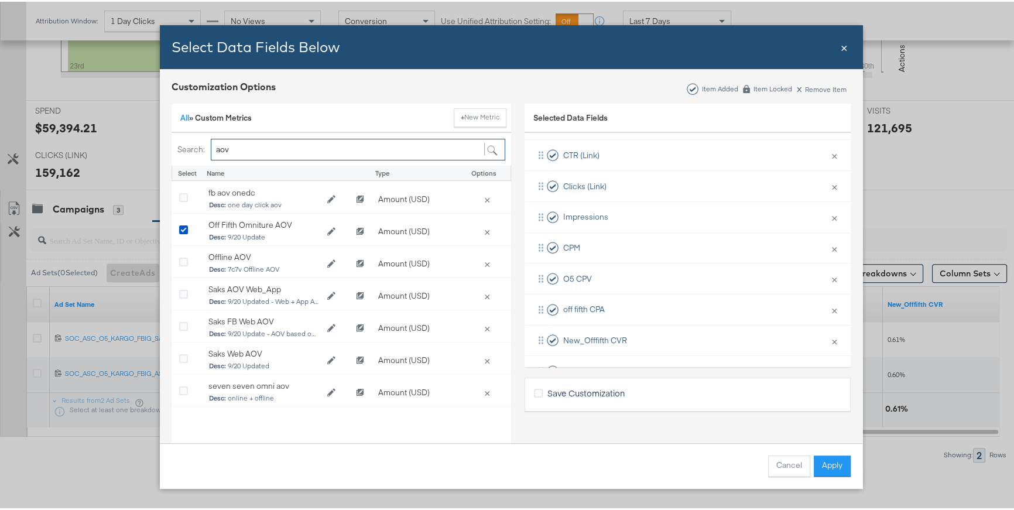
click at [304, 145] on input "aov" at bounding box center [358, 148] width 294 height 22
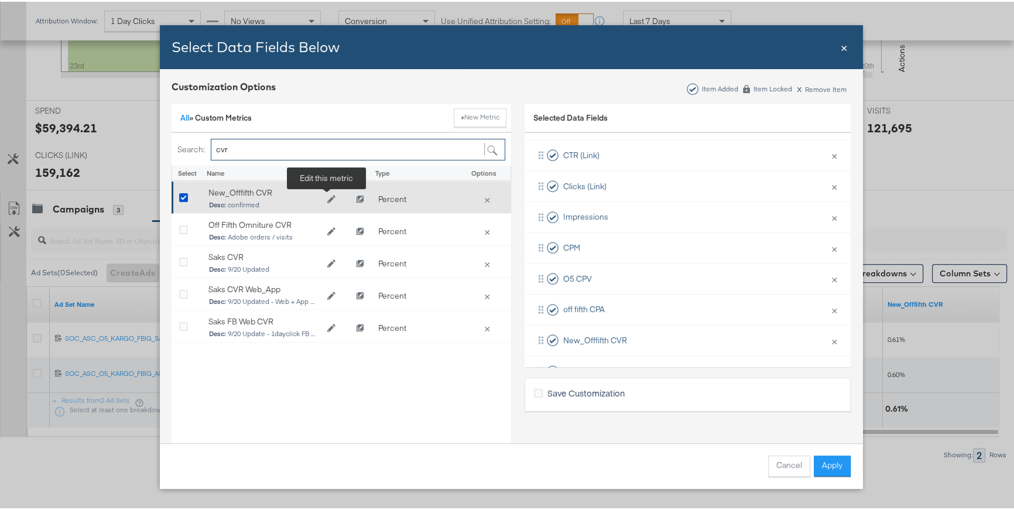
type input "cvr"
click at [325, 202] on button "Edit New_Offfifth CVR" at bounding box center [330, 198] width 23 height 18
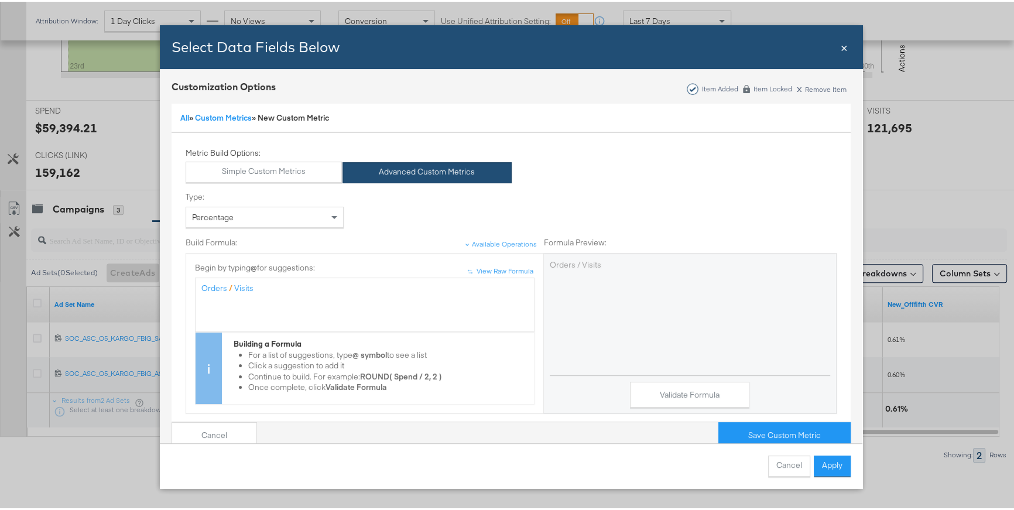
click at [262, 286] on div "Orders / Visits" at bounding box center [364, 286] width 327 height 11
click at [310, 294] on div "( Orders / Visits )" at bounding box center [364, 303] width 327 height 44
click at [694, 399] on button "Validate Formula" at bounding box center [689, 393] width 119 height 26
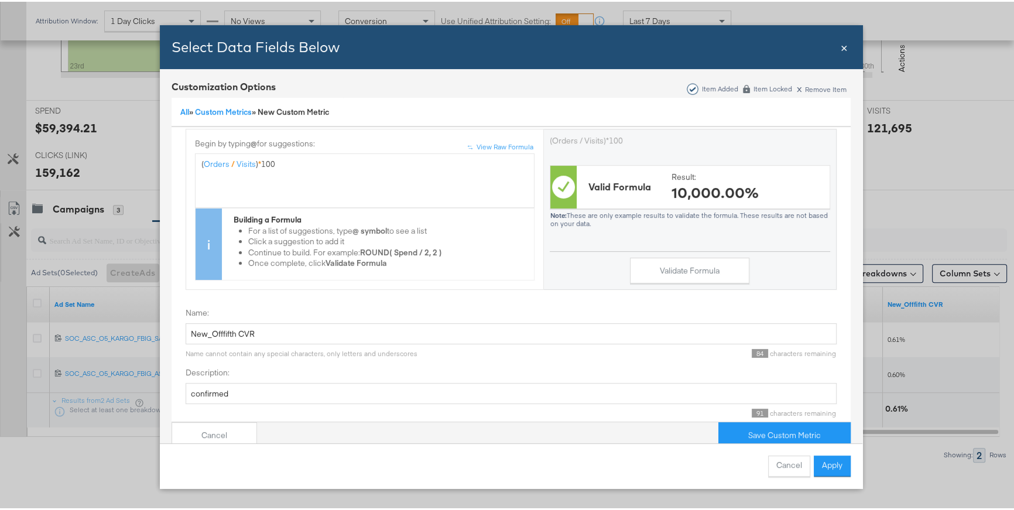
scroll to position [144, 0]
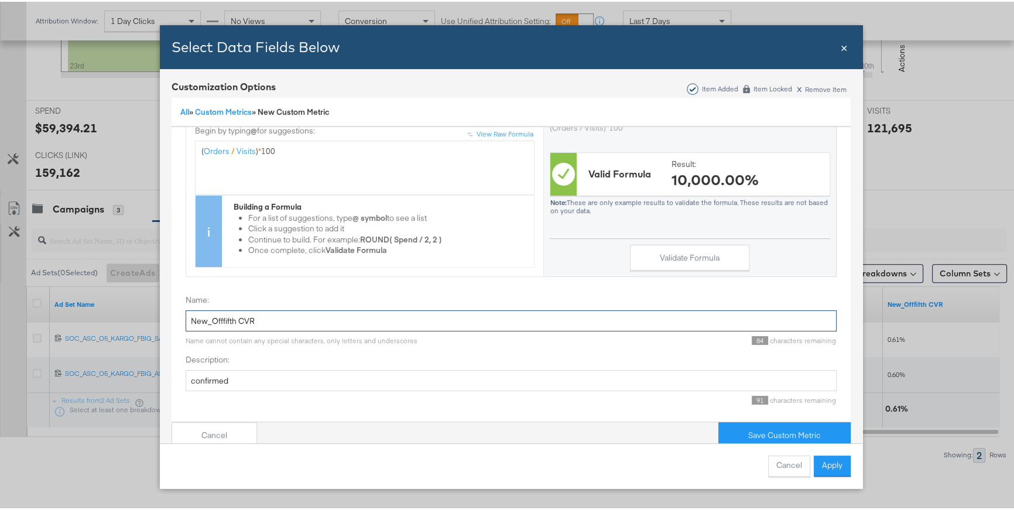
drag, startPoint x: 232, startPoint y: 313, endPoint x: 212, endPoint y: 313, distance: 20.5
click at [212, 313] on input "New_Offfifth CVR" at bounding box center [511, 319] width 651 height 22
type input "New_O5 CVR"
click at [208, 372] on input "confirmed" at bounding box center [511, 379] width 651 height 22
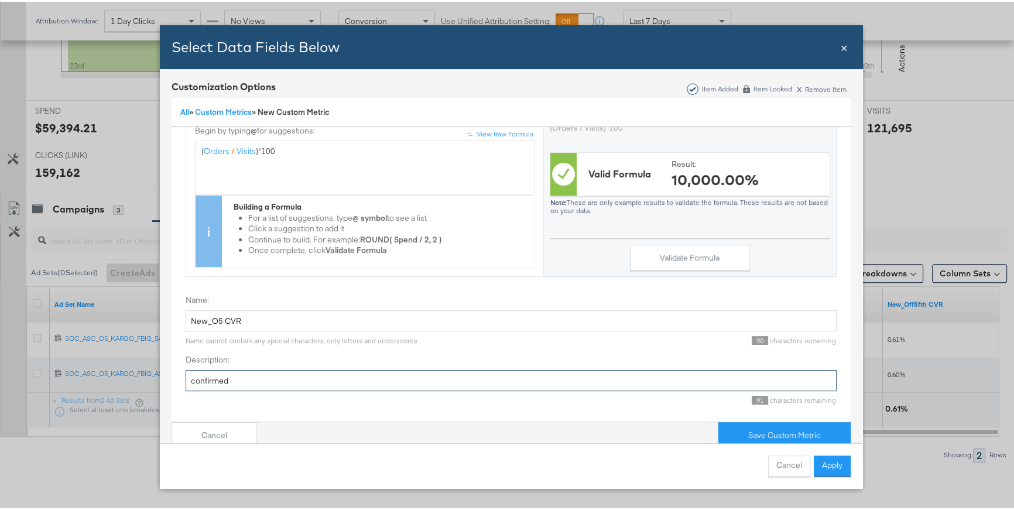
click at [208, 372] on input "confirmed" at bounding box center [511, 379] width 651 height 22
type input "proper formula"
click at [772, 431] on button "Save Custom Metric" at bounding box center [784, 433] width 132 height 26
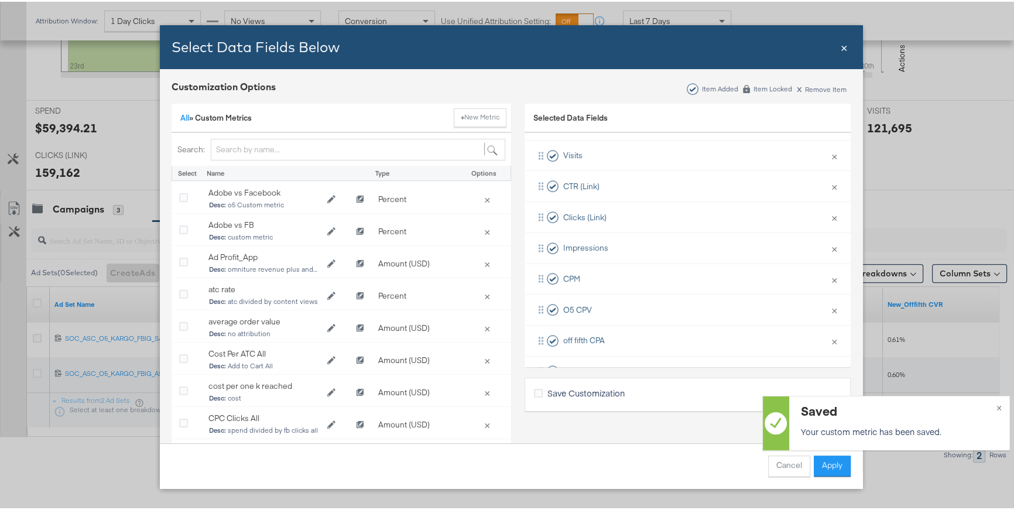
scroll to position [263, 0]
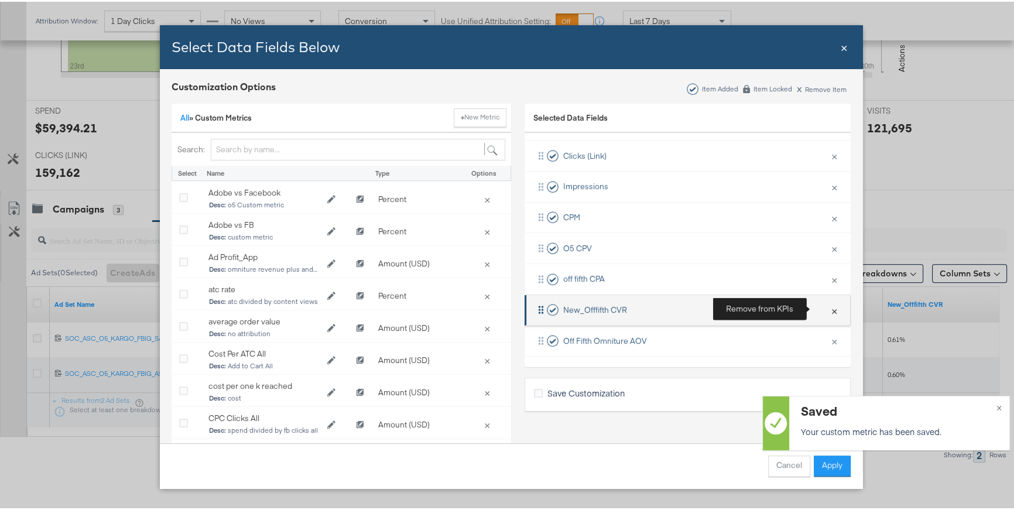
click at [826, 308] on button "×" at bounding box center [833, 308] width 15 height 25
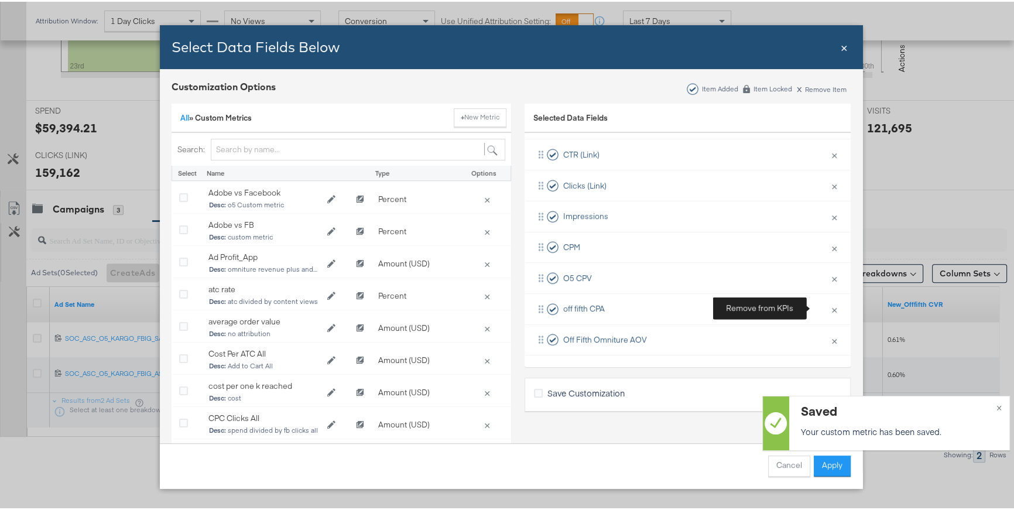
scroll to position [233, 0]
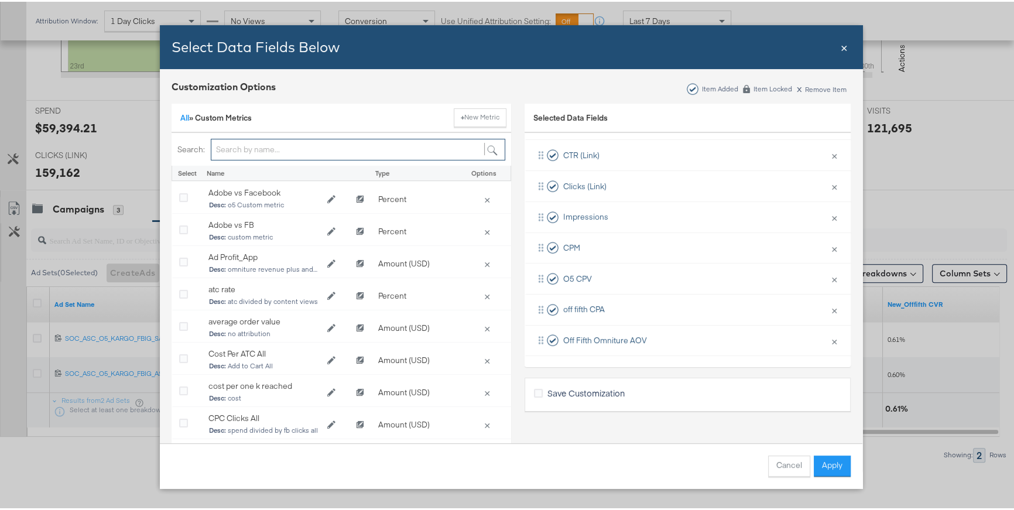
click at [357, 149] on input "Bulk Add Locations Modal" at bounding box center [358, 148] width 294 height 22
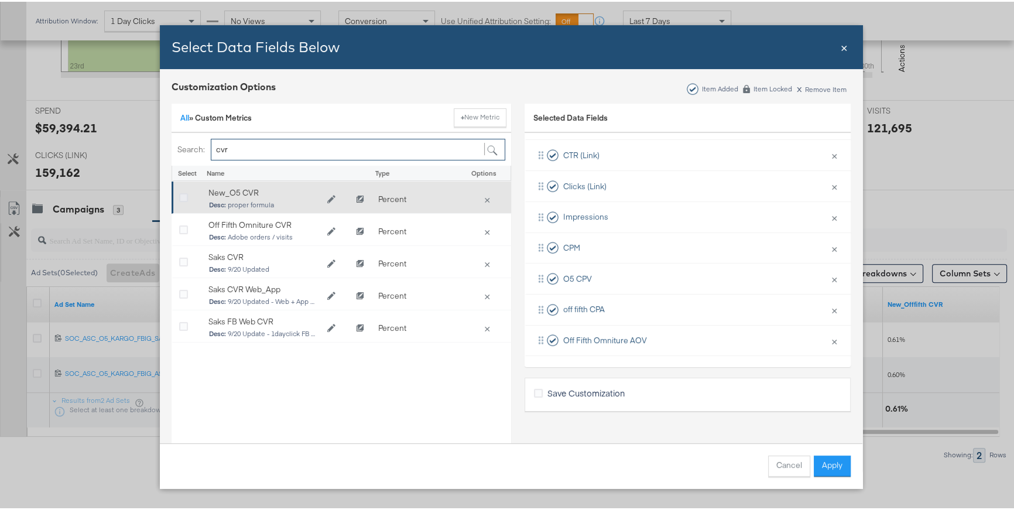
type input "cvr"
click at [179, 194] on icon "Bulk Add Locations Modal" at bounding box center [183, 196] width 9 height 9
click at [0, 0] on input "Bulk Add Locations Modal" at bounding box center [0, 0] width 0 height 0
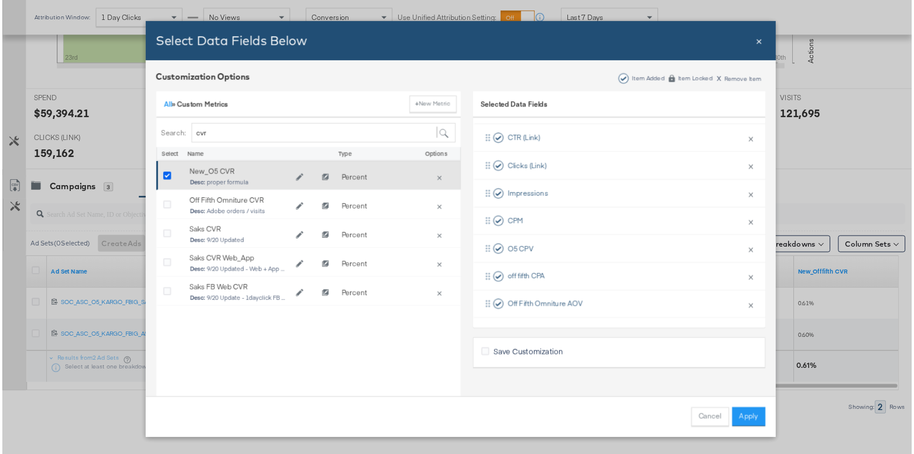
scroll to position [263, 0]
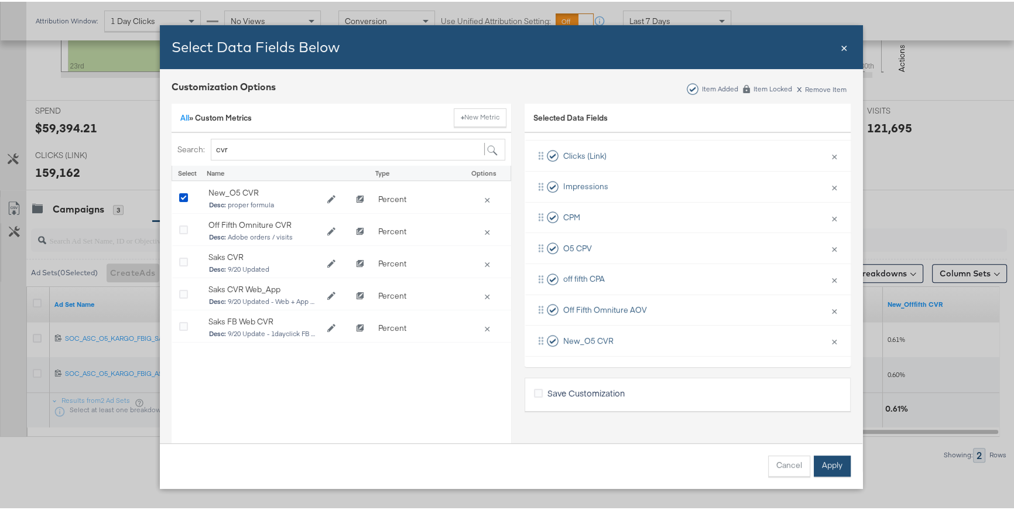
click at [819, 468] on button "Apply" at bounding box center [831, 464] width 37 height 21
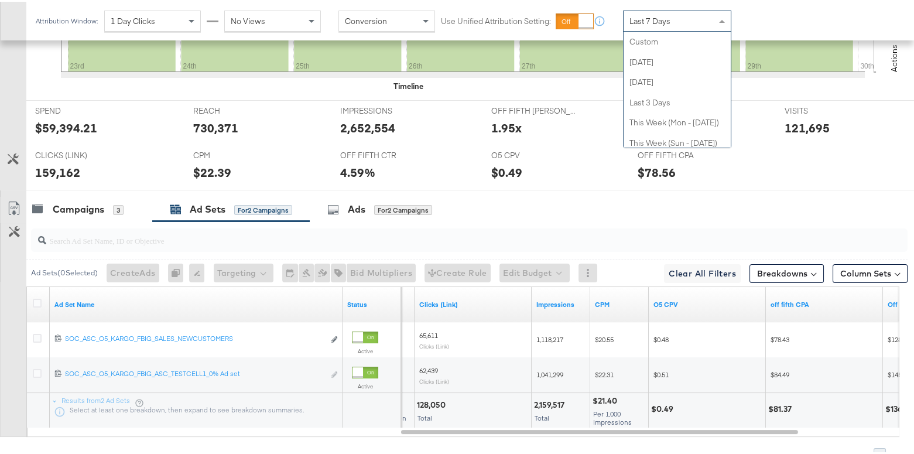
click at [722, 23] on span at bounding box center [723, 19] width 15 height 20
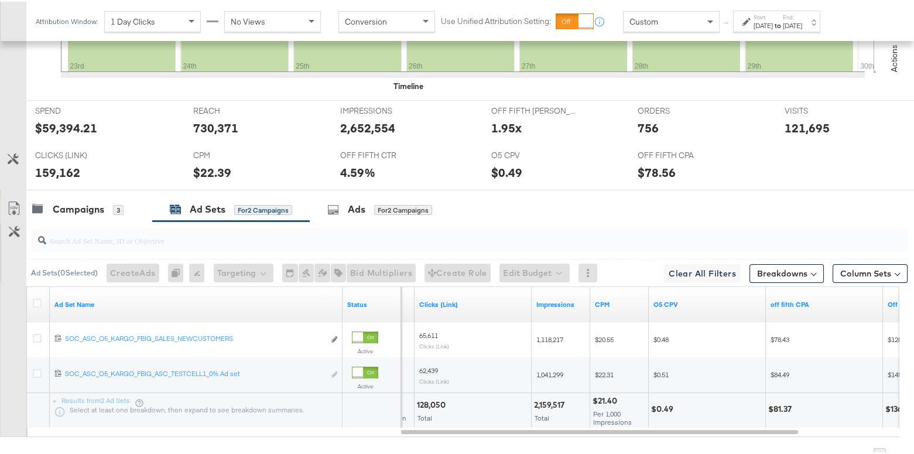
click at [740, 18] on div "Start: [DATE] to End: [DATE]" at bounding box center [776, 20] width 87 height 22
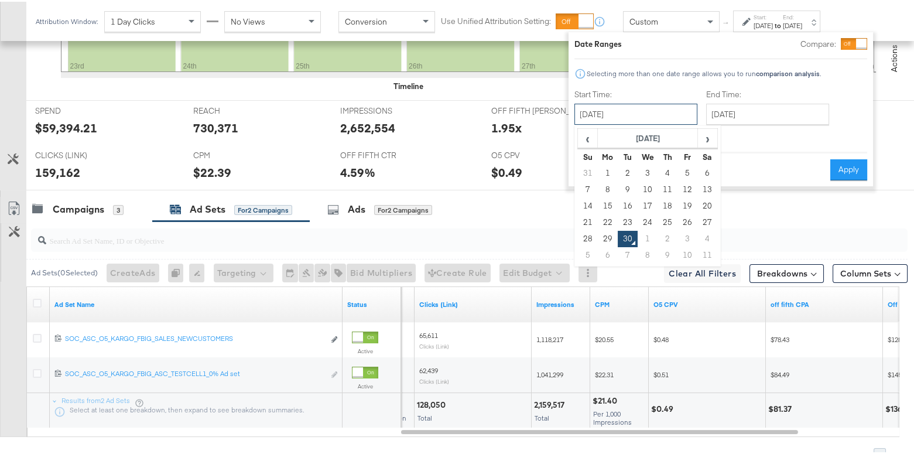
click at [679, 108] on input "[DATE]" at bounding box center [635, 112] width 123 height 21
click at [627, 219] on td "23" at bounding box center [627, 220] width 20 height 16
type input "[DATE]"
click at [725, 116] on input "[DATE]" at bounding box center [767, 112] width 123 height 21
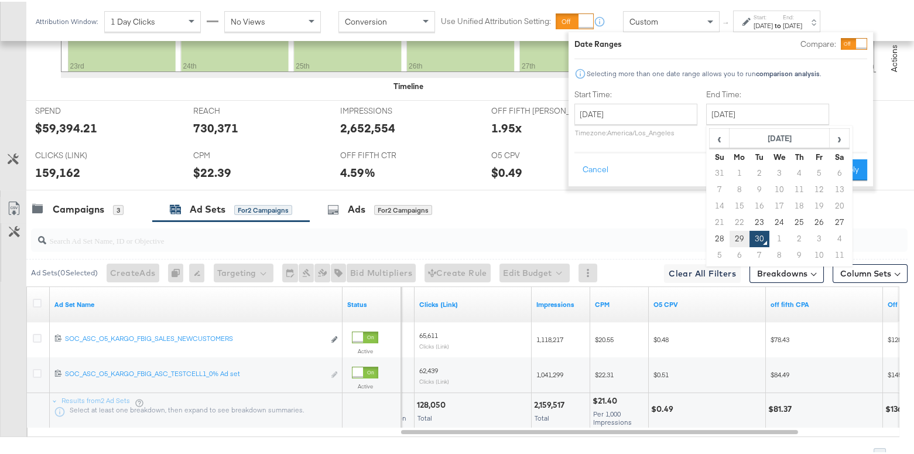
click at [736, 237] on td "29" at bounding box center [739, 237] width 20 height 16
type input "[DATE]"
click at [839, 169] on button "Apply" at bounding box center [848, 167] width 37 height 21
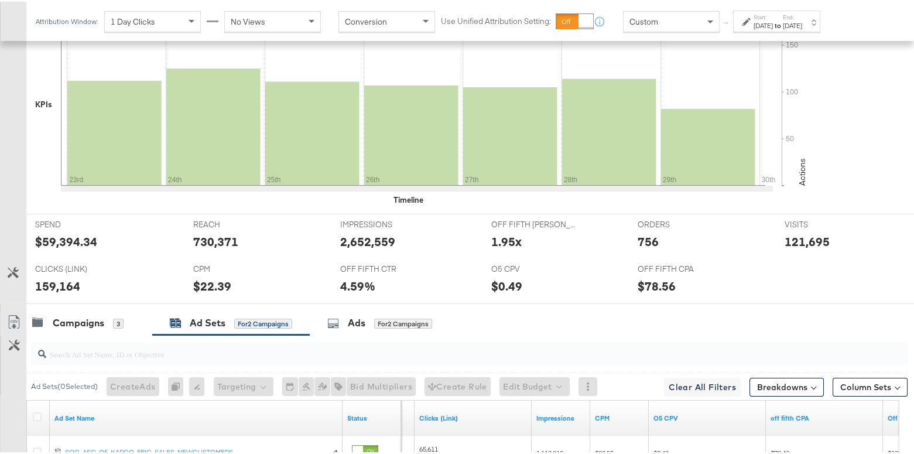
scroll to position [498, 0]
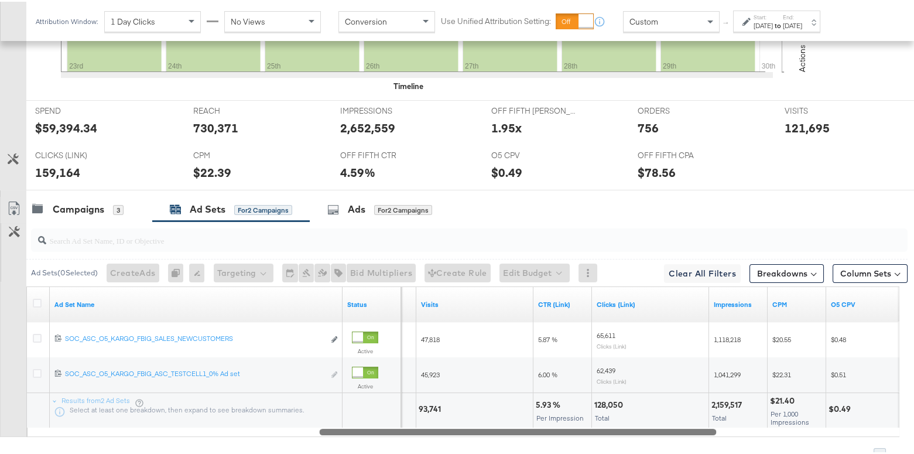
drag, startPoint x: 731, startPoint y: 427, endPoint x: 650, endPoint y: 425, distance: 81.4
click at [650, 425] on div at bounding box center [517, 429] width 397 height 10
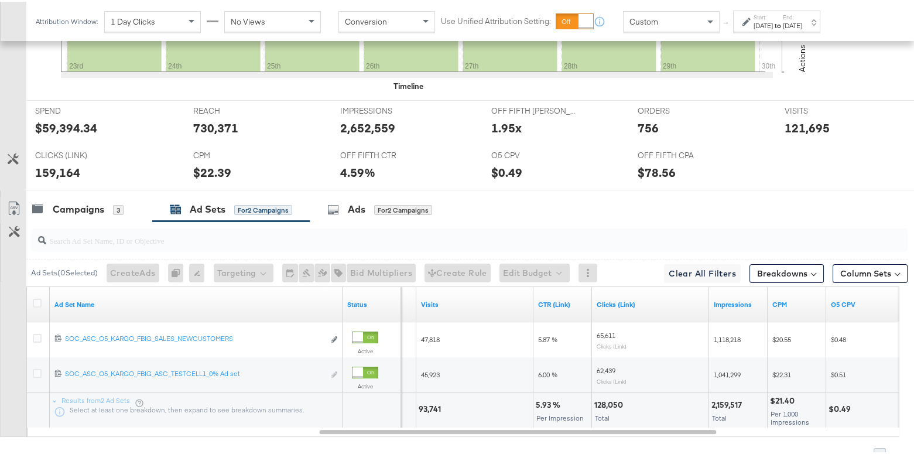
click at [750, 22] on icon at bounding box center [746, 20] width 8 height 8
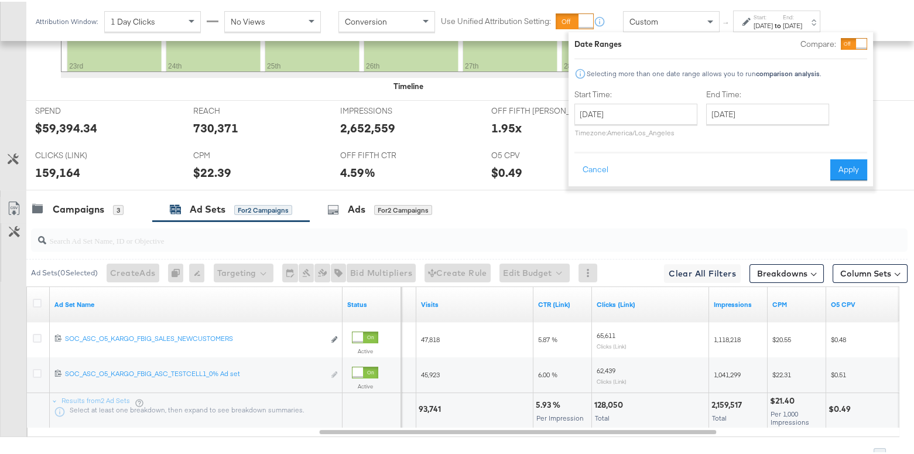
click at [678, 100] on div "Start Time: [DATE] ‹ [DATE] › Su Mo Tu We Th Fr Sa 31 1 2 3 4 5 6 7 8 9 10 11 1…" at bounding box center [635, 113] width 123 height 53
click at [677, 107] on input "[DATE]" at bounding box center [635, 112] width 123 height 21
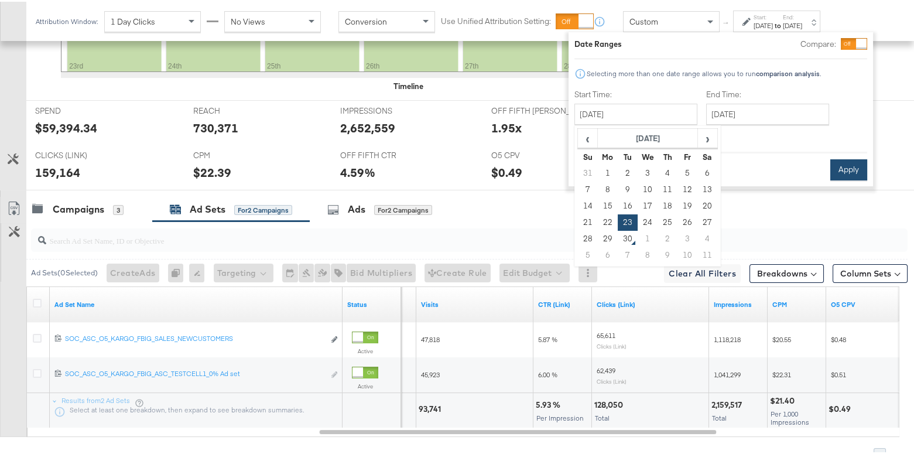
click at [841, 166] on button "Apply" at bounding box center [848, 167] width 37 height 21
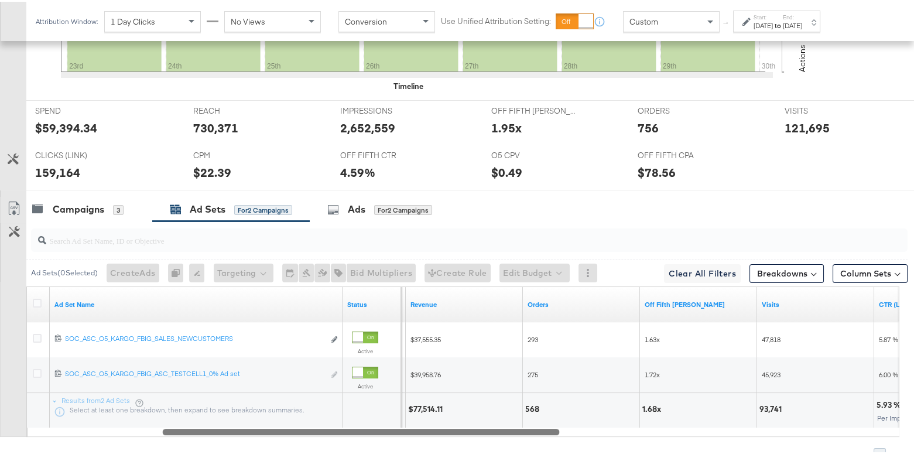
drag, startPoint x: 686, startPoint y: 429, endPoint x: 529, endPoint y: 425, distance: 157.5
click at [529, 425] on div at bounding box center [360, 429] width 397 height 10
